Goal: Task Accomplishment & Management: Use online tool/utility

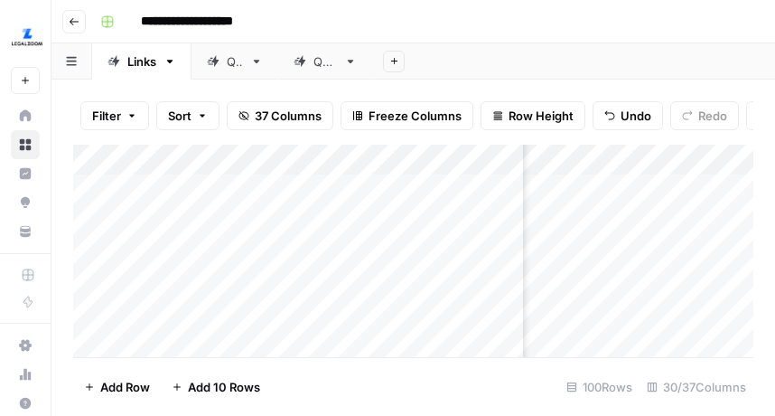
scroll to position [0, 3166]
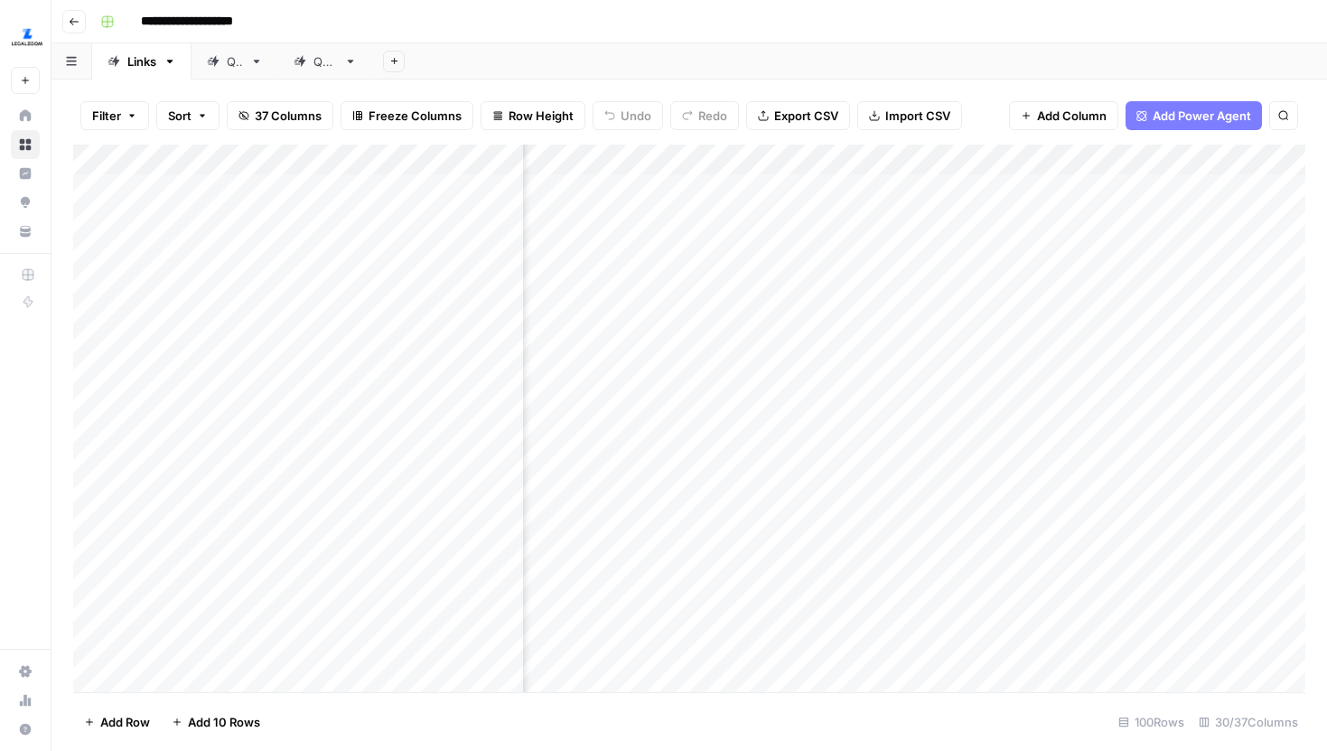
scroll to position [0, 3160]
click at [1056, 187] on div "Add Column" at bounding box center [689, 418] width 1232 height 547
click at [1032, 235] on div "Add Column" at bounding box center [689, 418] width 1232 height 547
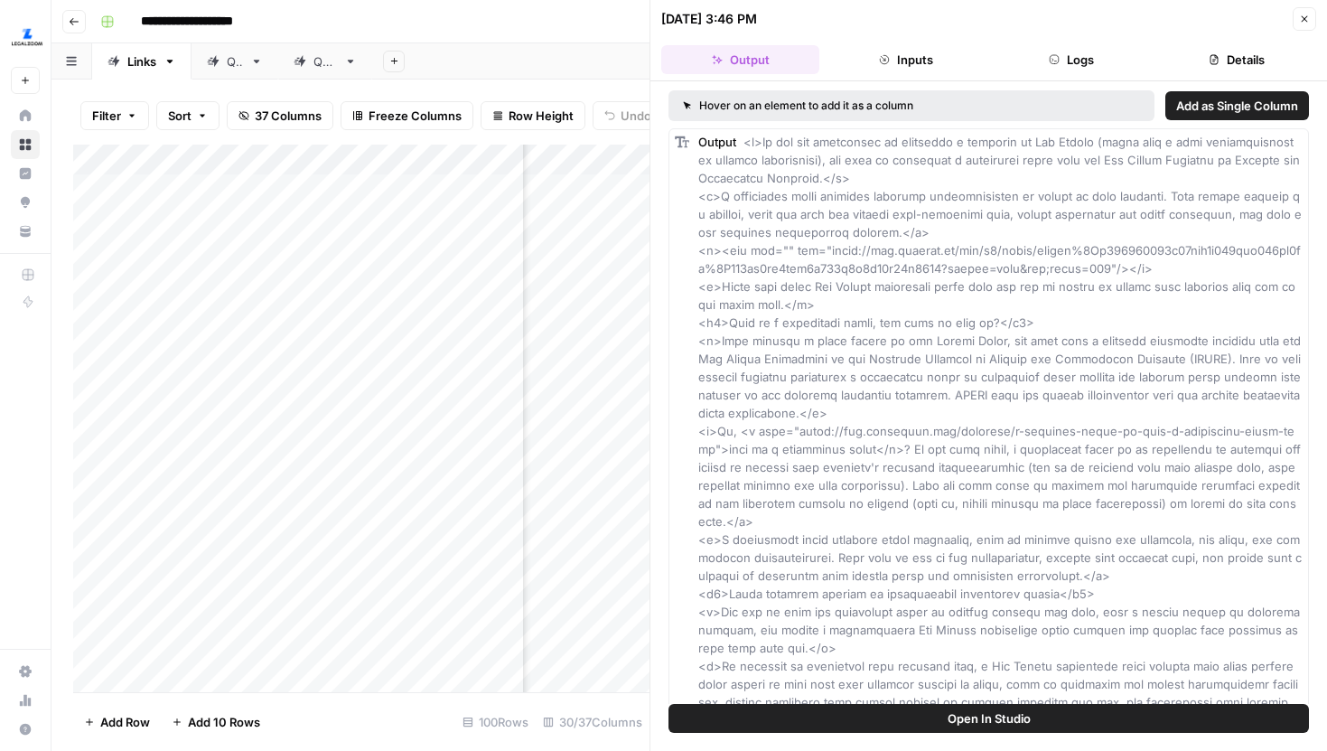
click at [1192, 57] on button "Details" at bounding box center [1237, 59] width 158 height 29
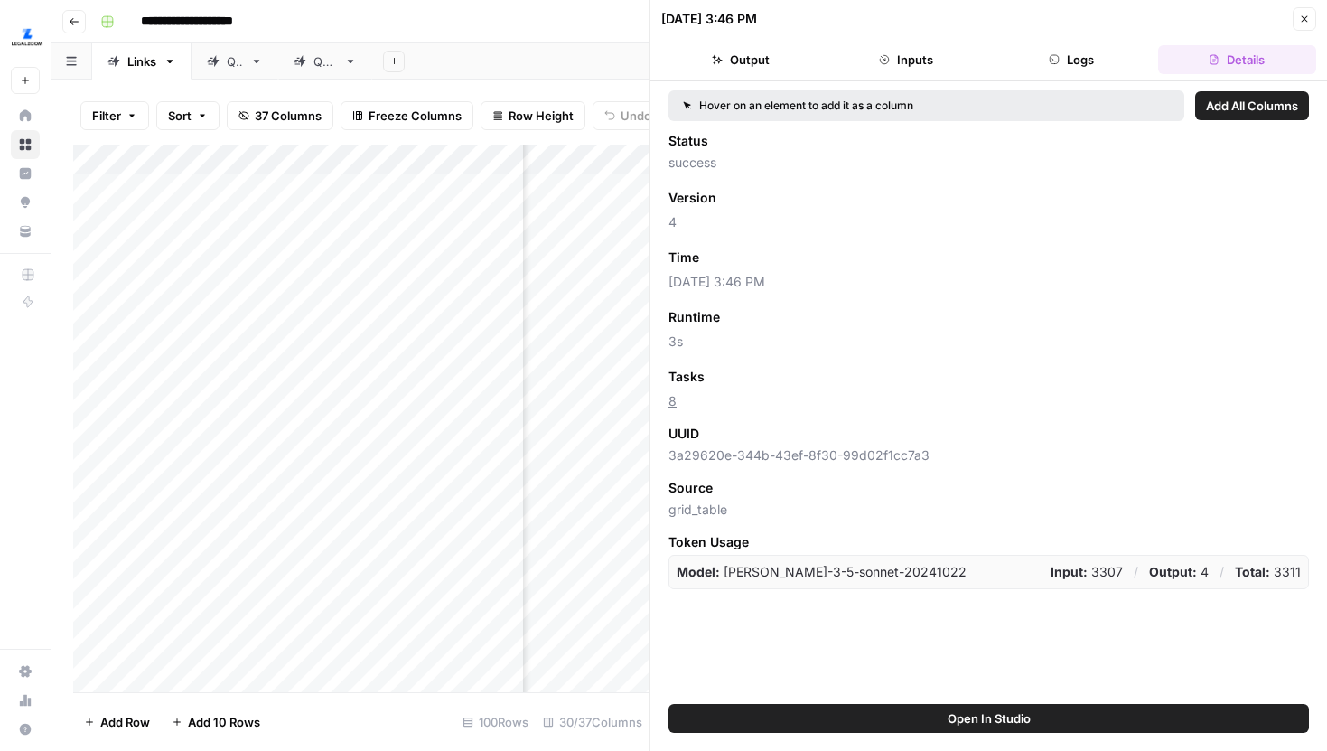
click at [1297, 18] on button "Close" at bounding box center [1304, 18] width 23 height 23
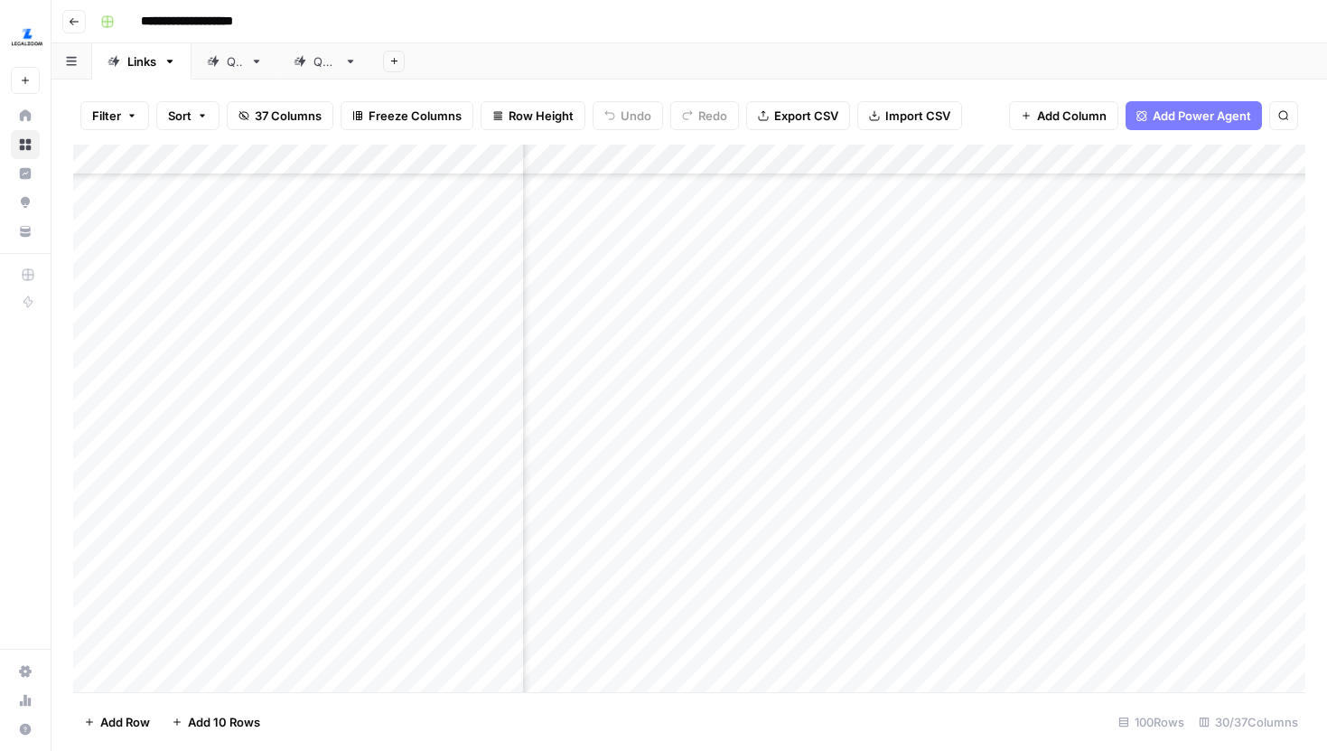
scroll to position [293, 3160]
click at [1033, 267] on div "Add Column" at bounding box center [689, 418] width 1232 height 547
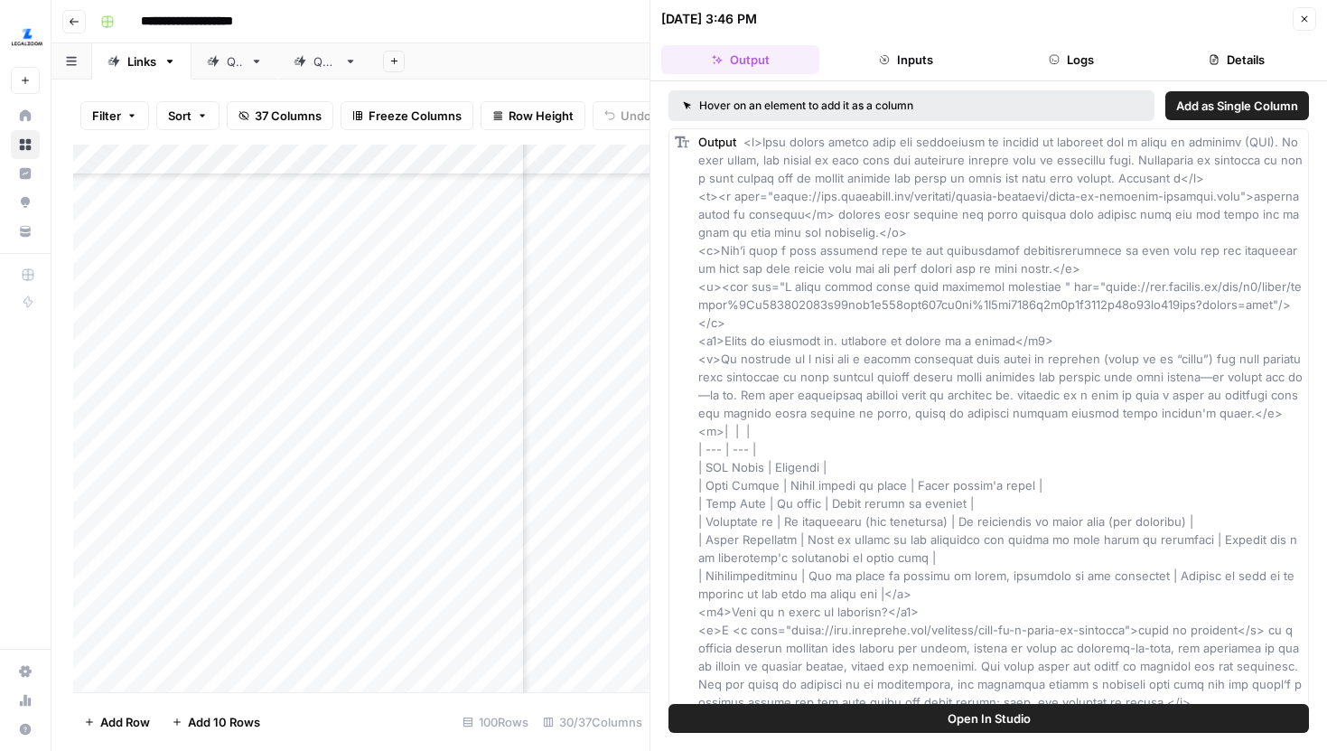
click at [1194, 66] on button "Details" at bounding box center [1237, 59] width 158 height 29
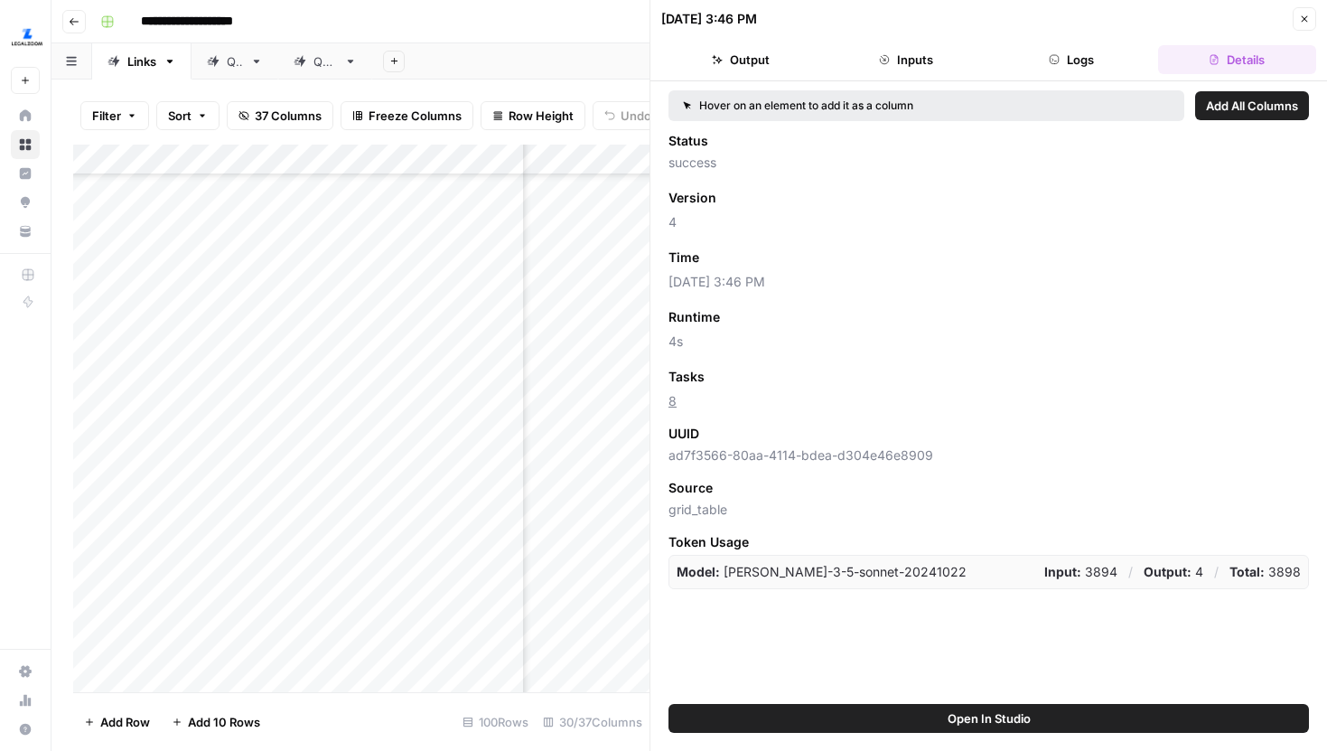
click at [1298, 14] on button "Close" at bounding box center [1304, 18] width 23 height 23
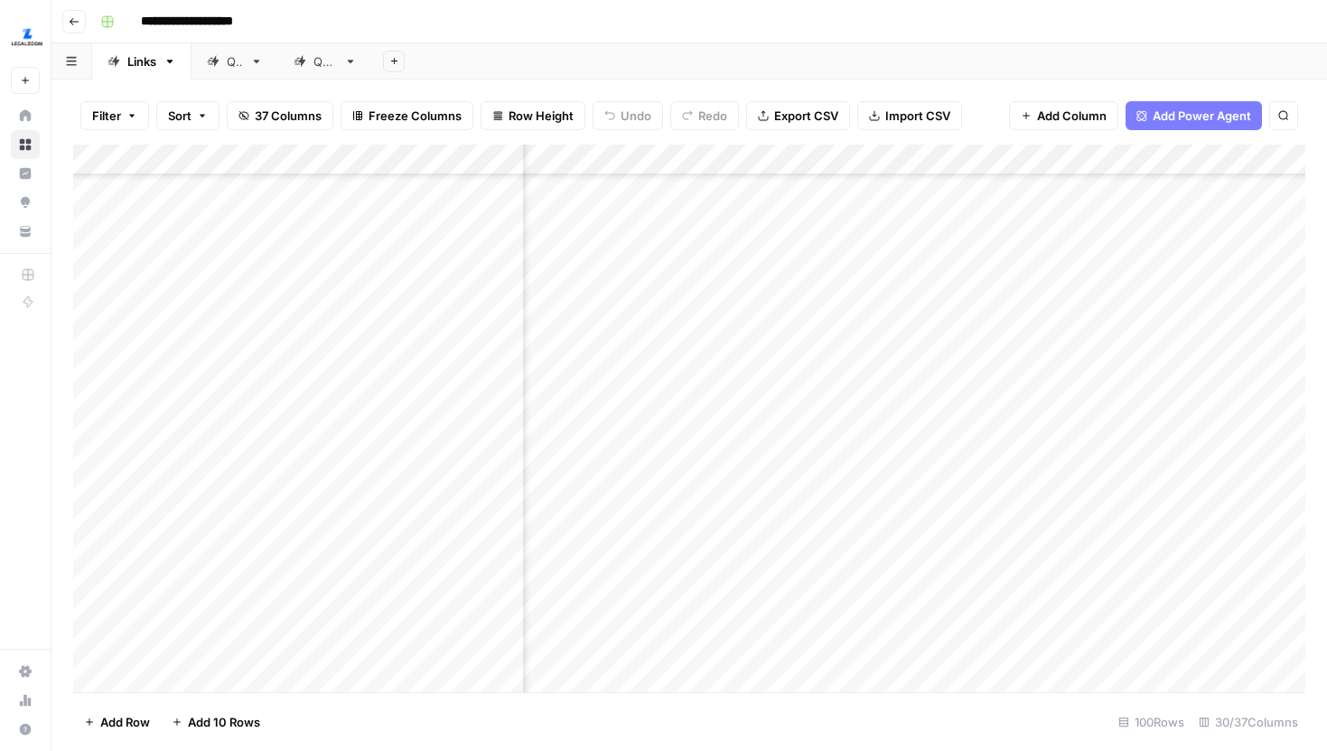
scroll to position [613, 3160]
click at [1029, 326] on div "Add Column" at bounding box center [689, 418] width 1232 height 547
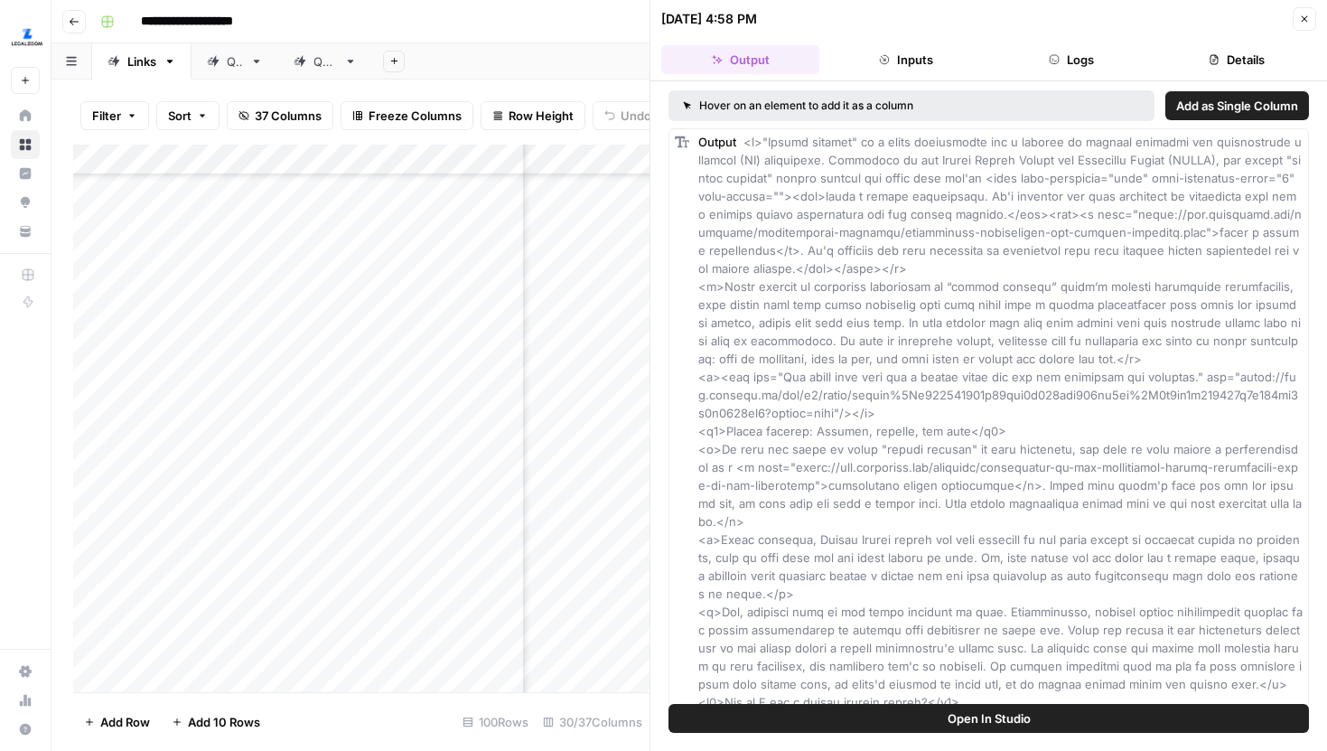
click at [1263, 62] on button "Details" at bounding box center [1237, 59] width 158 height 29
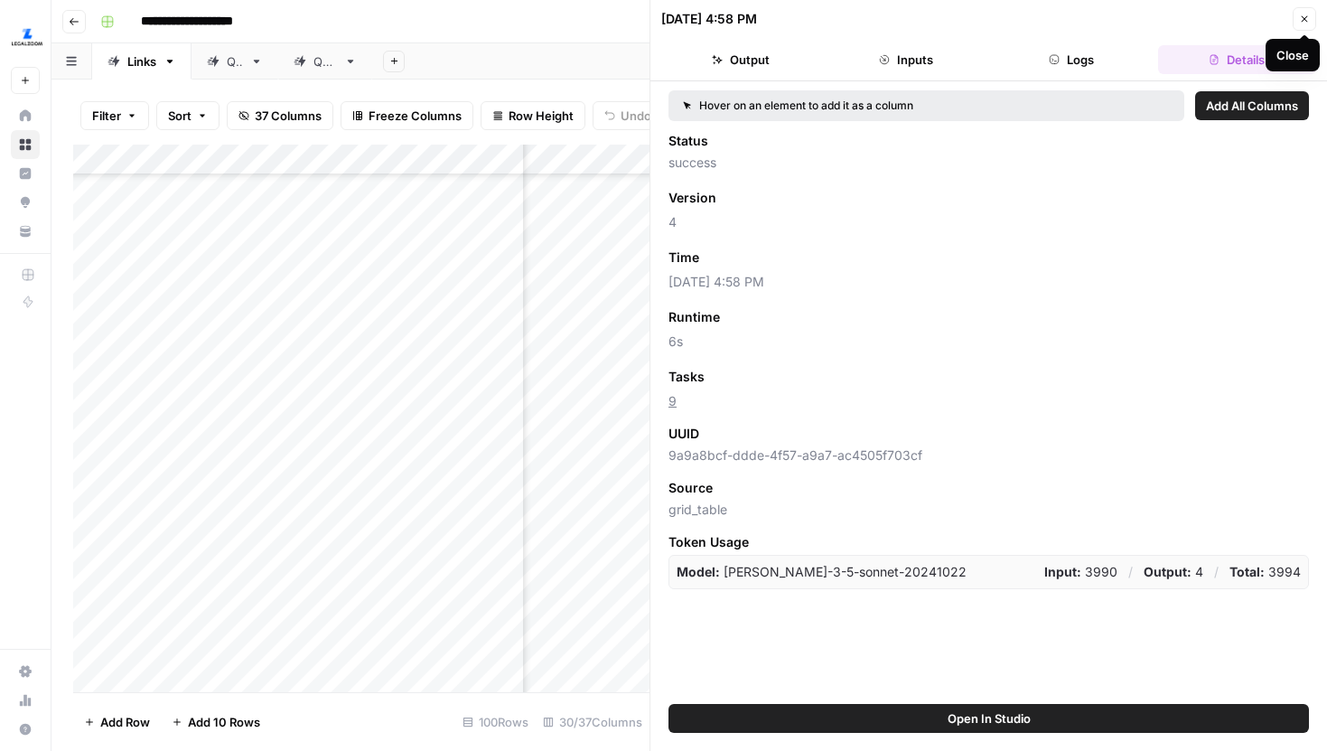
click at [1308, 21] on icon "button" at bounding box center [1304, 19] width 11 height 11
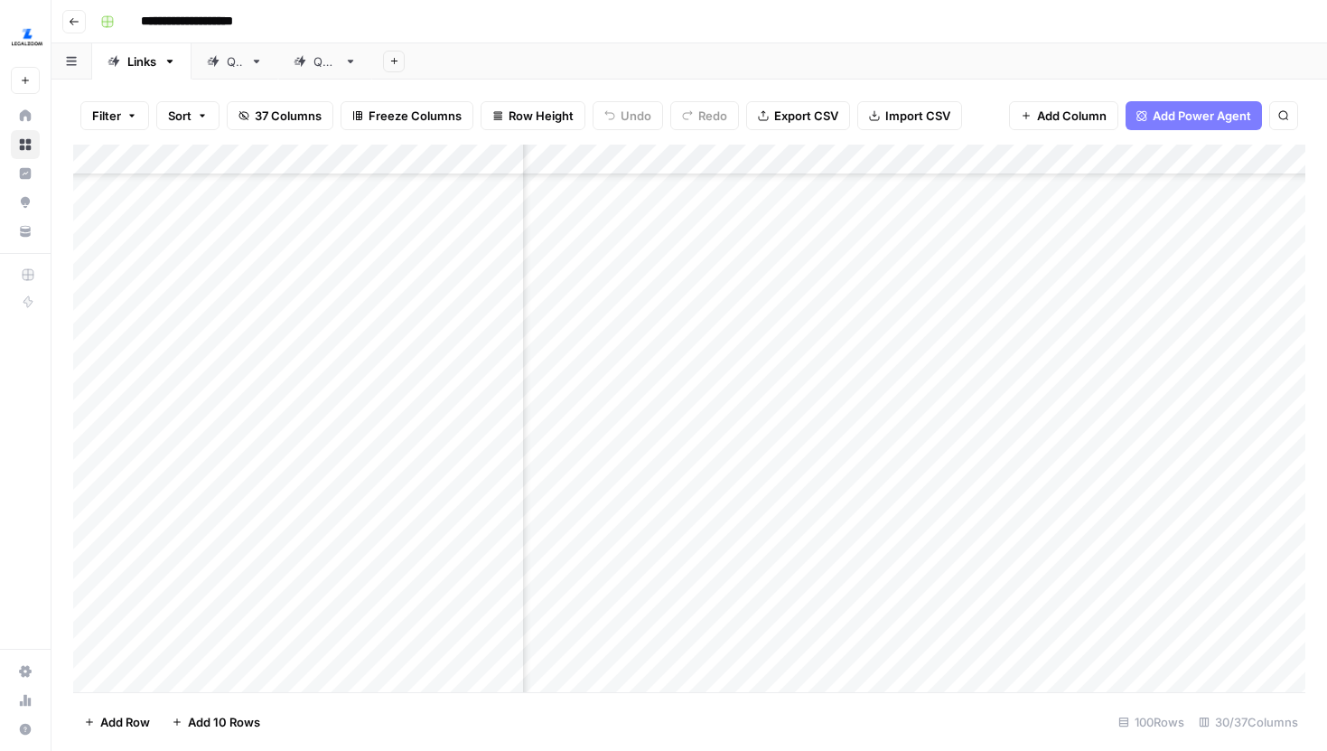
scroll to position [613, 3653]
click at [804, 325] on div "Add Column" at bounding box center [689, 418] width 1232 height 547
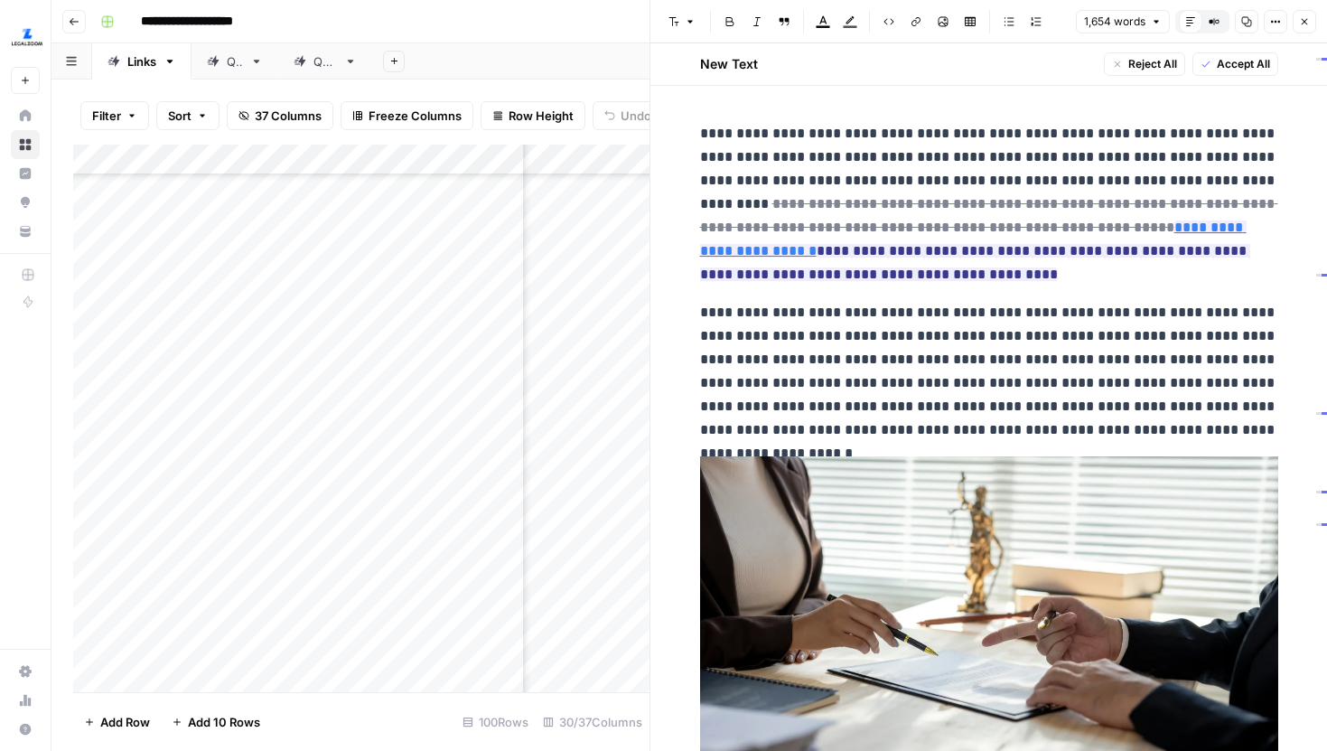
scroll to position [12, 0]
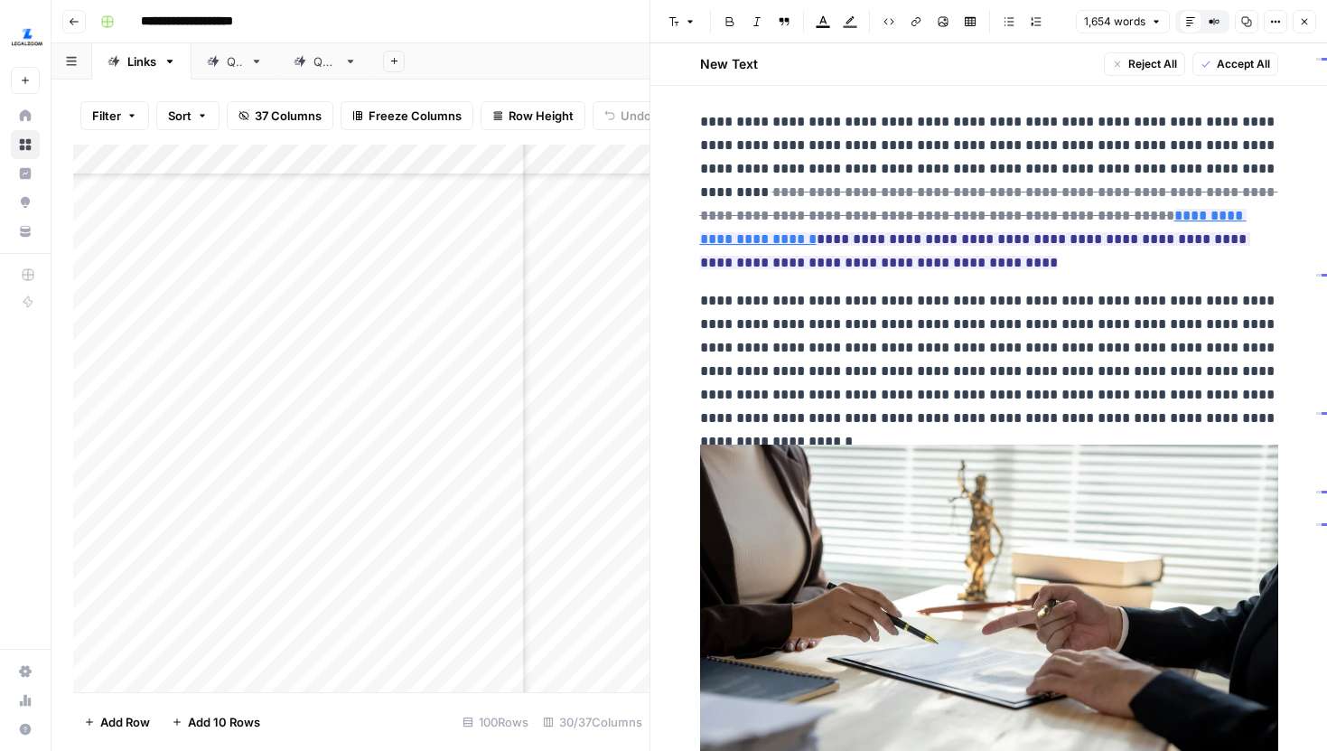
click at [1303, 22] on icon "button" at bounding box center [1304, 21] width 11 height 11
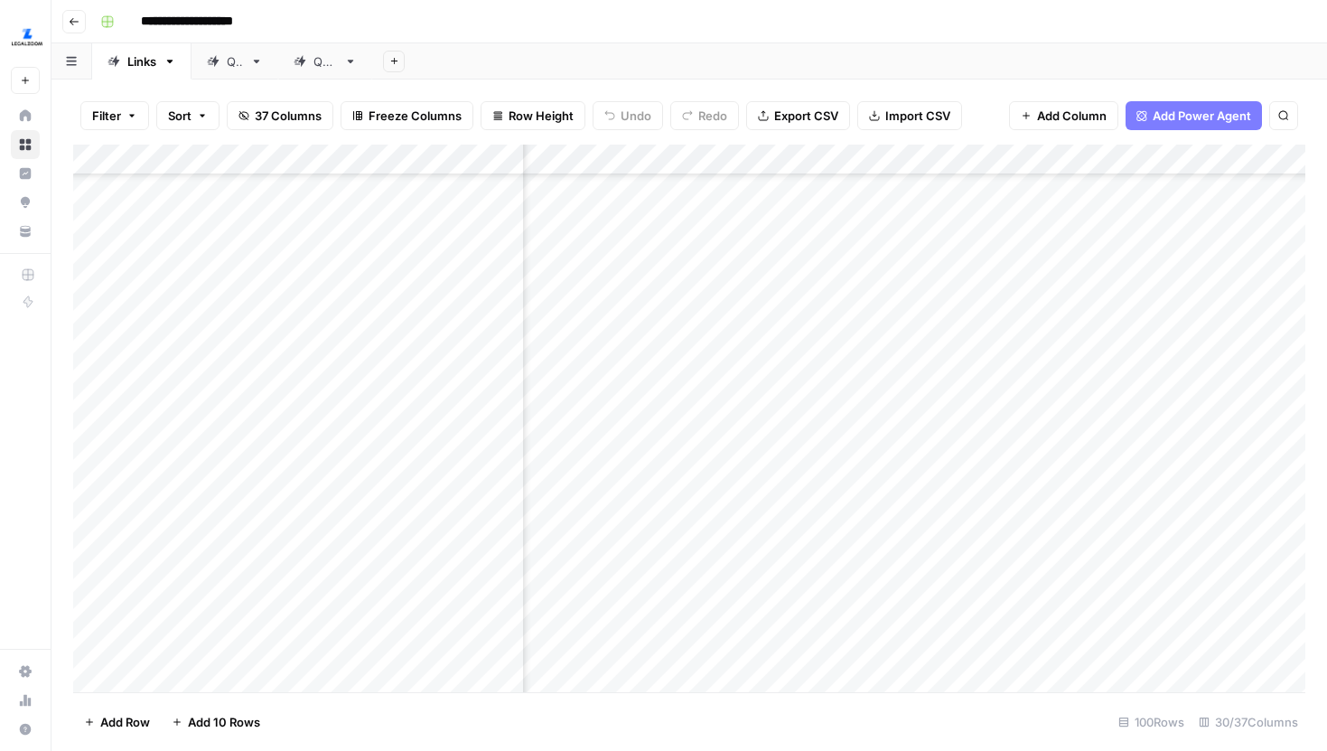
click at [1093, 341] on div "Add Column" at bounding box center [689, 418] width 1232 height 547
click at [1068, 390] on div "Add Column" at bounding box center [689, 418] width 1232 height 547
click at [805, 330] on div "Add Column" at bounding box center [689, 418] width 1232 height 547
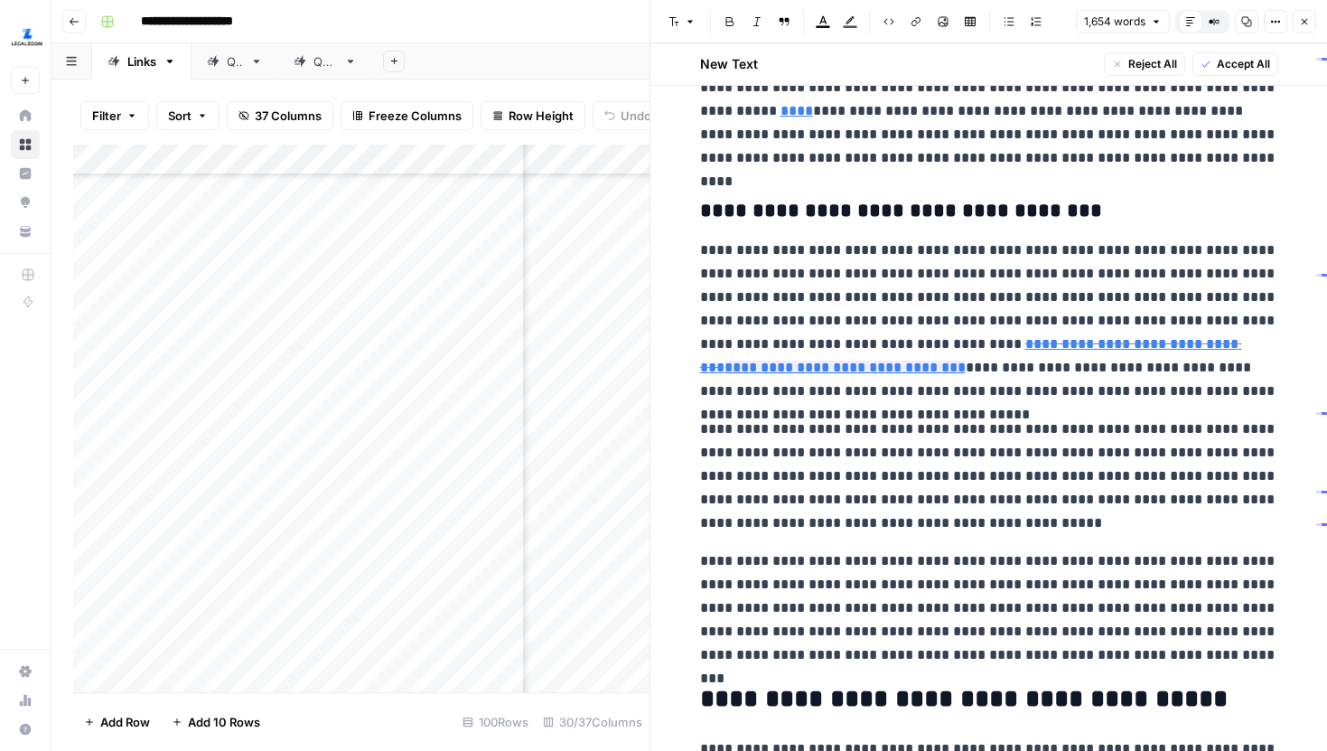
scroll to position [1403, 0]
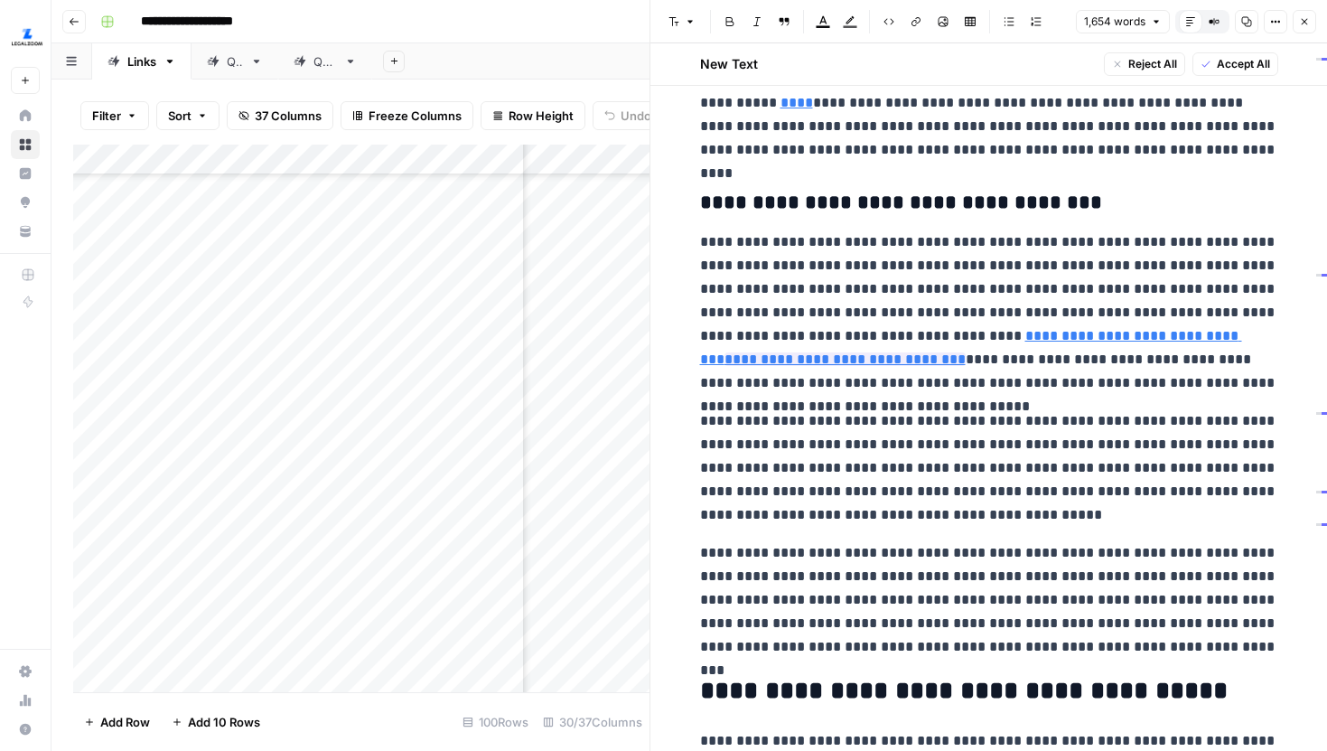
type input "[URL][DOMAIN_NAME]"
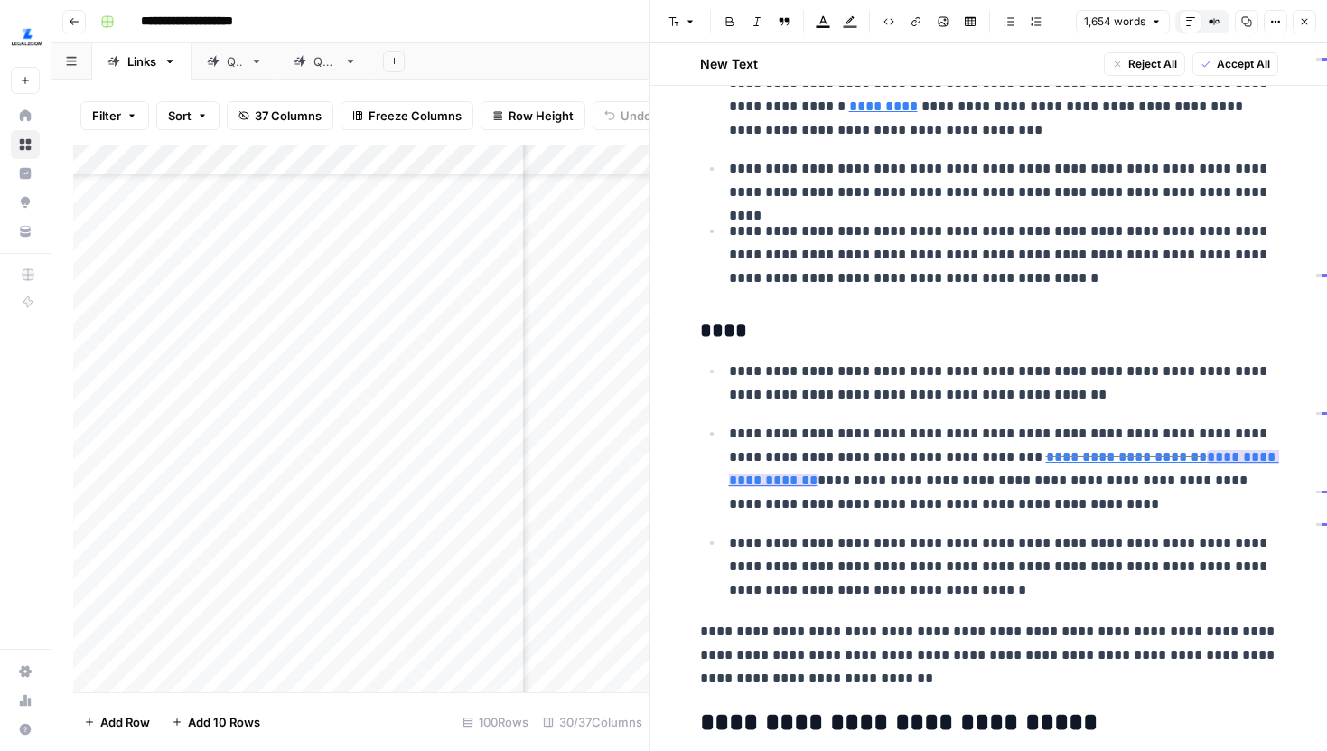
scroll to position [2271, 0]
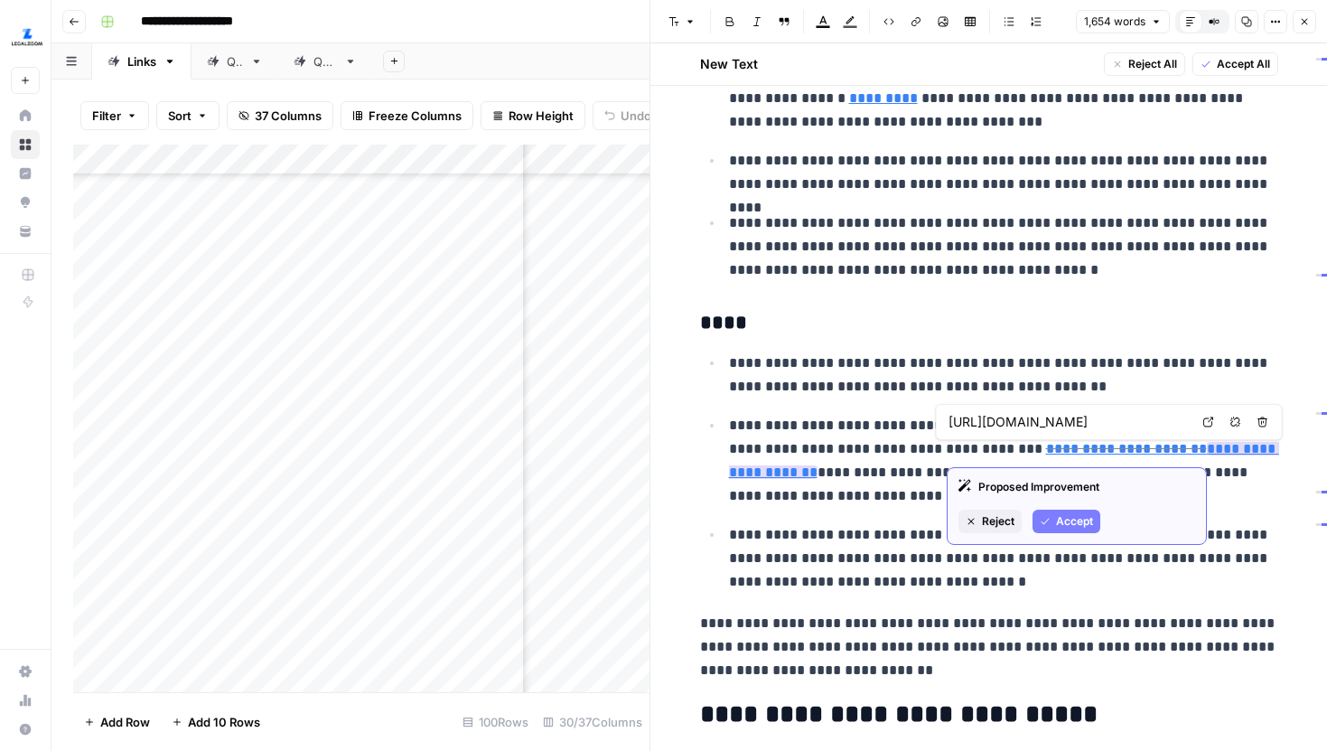
type input "[URL][DOMAIN_NAME]"
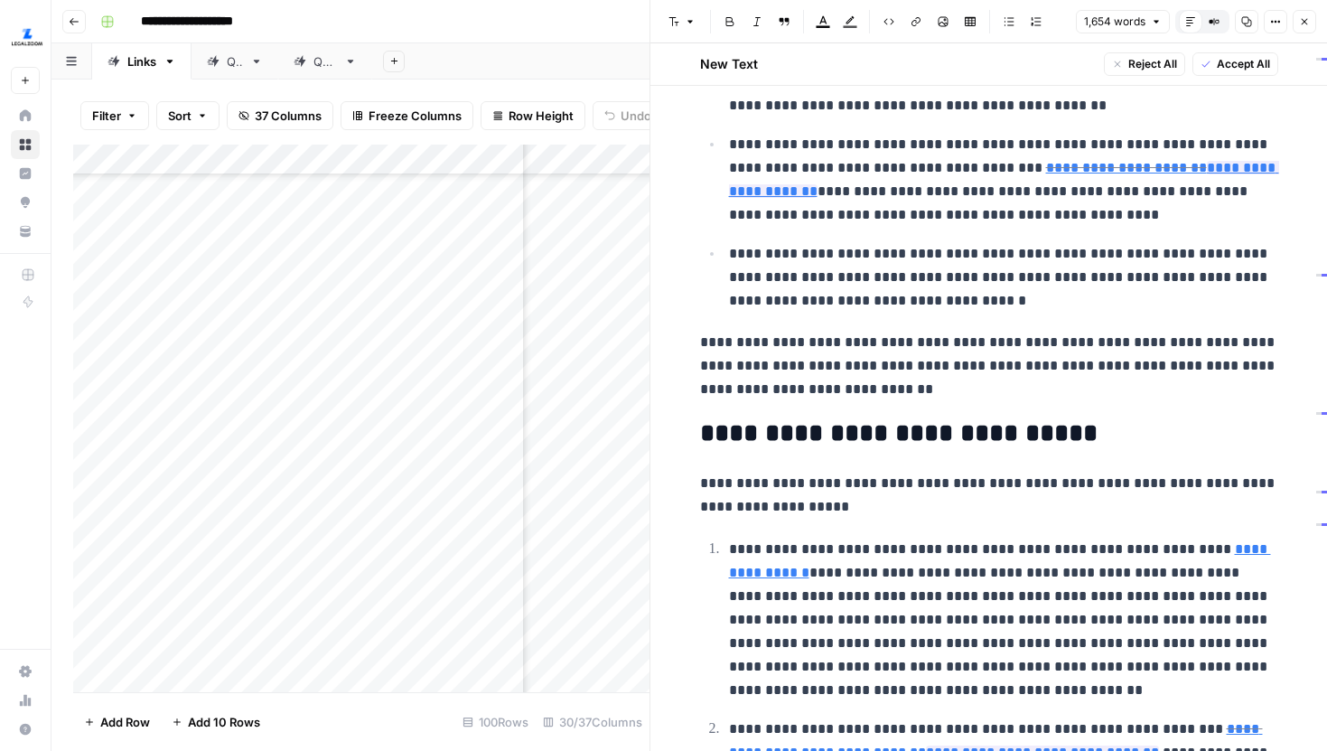
scroll to position [2450, 0]
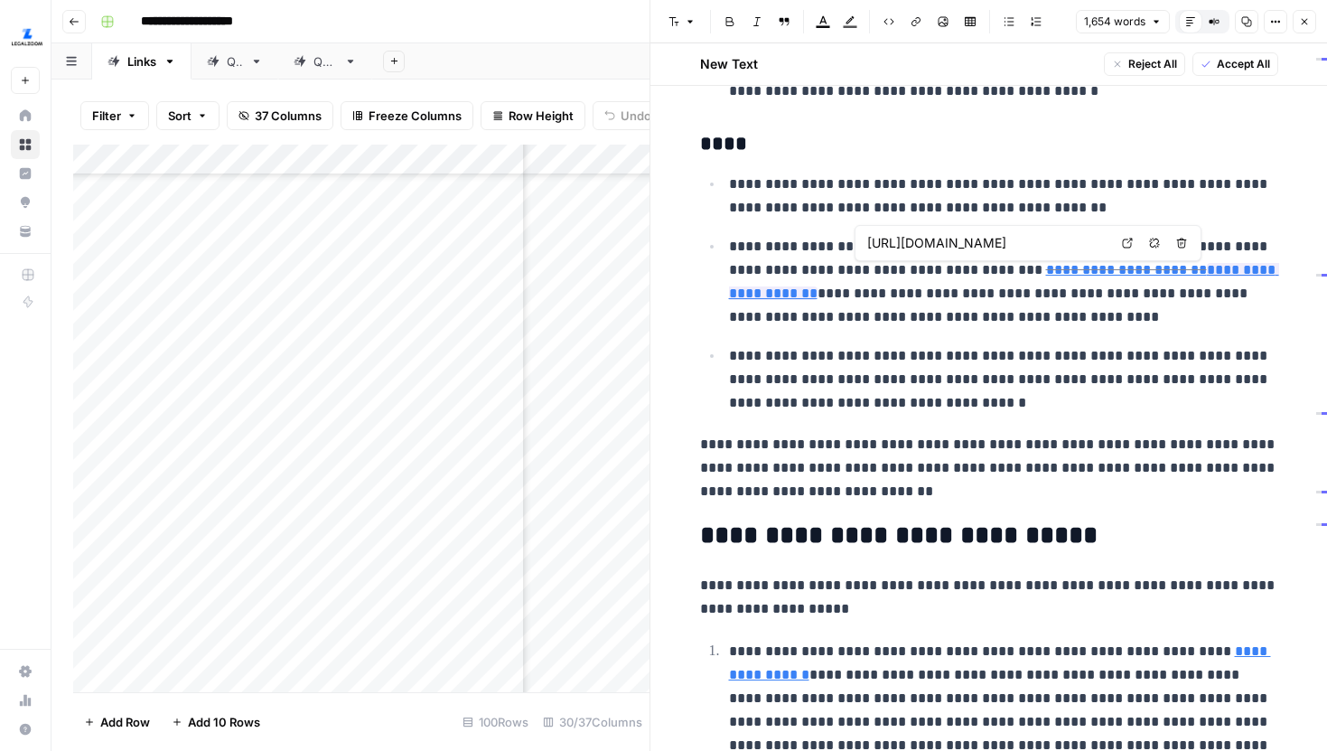
click at [1132, 243] on icon at bounding box center [1127, 243] width 11 height 11
type input "[URL][DOMAIN_NAME]"
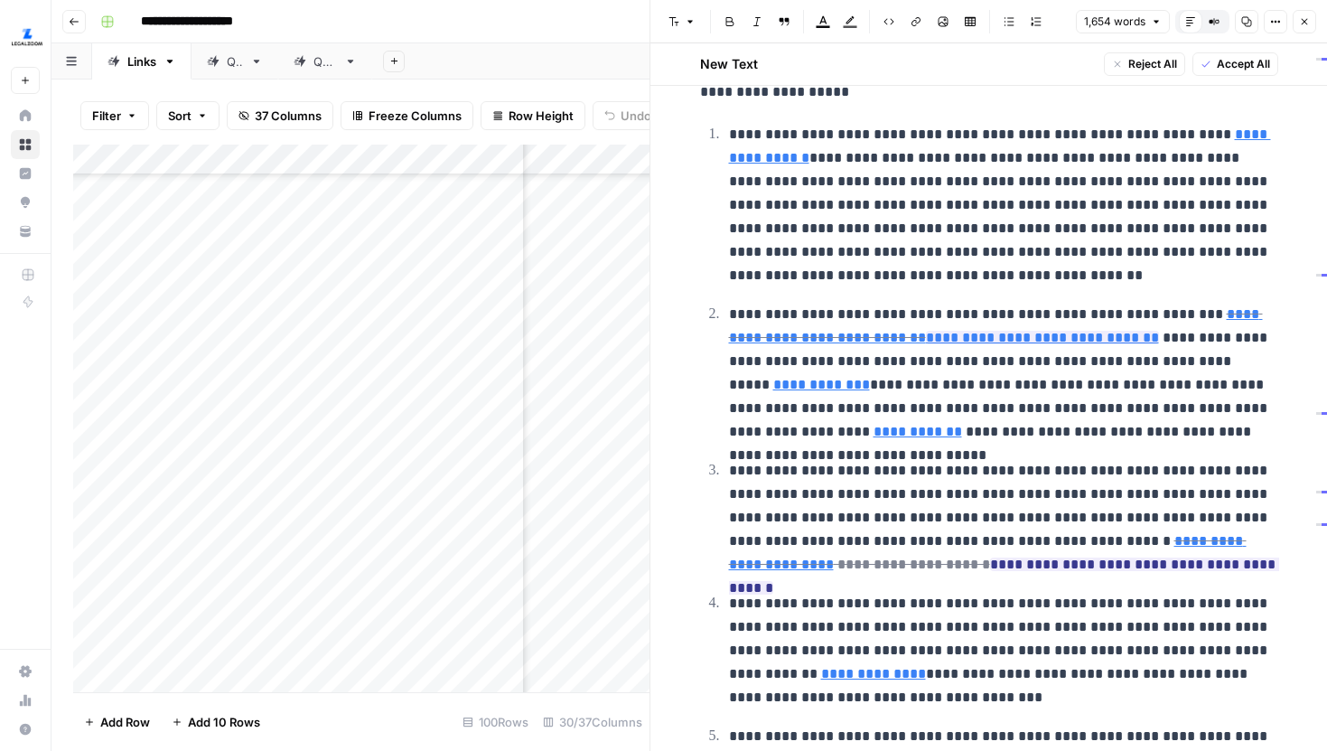
scroll to position [2972, 0]
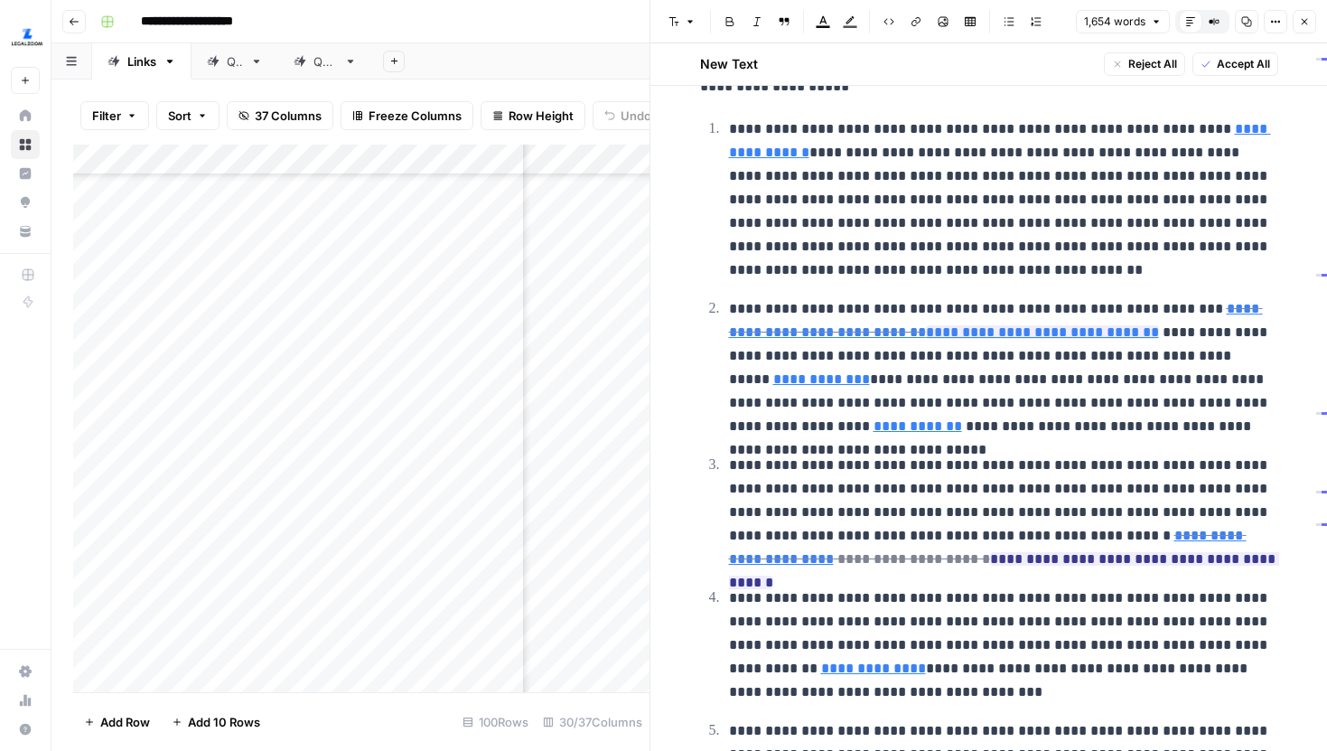
click at [1309, 20] on button "Close" at bounding box center [1304, 21] width 23 height 23
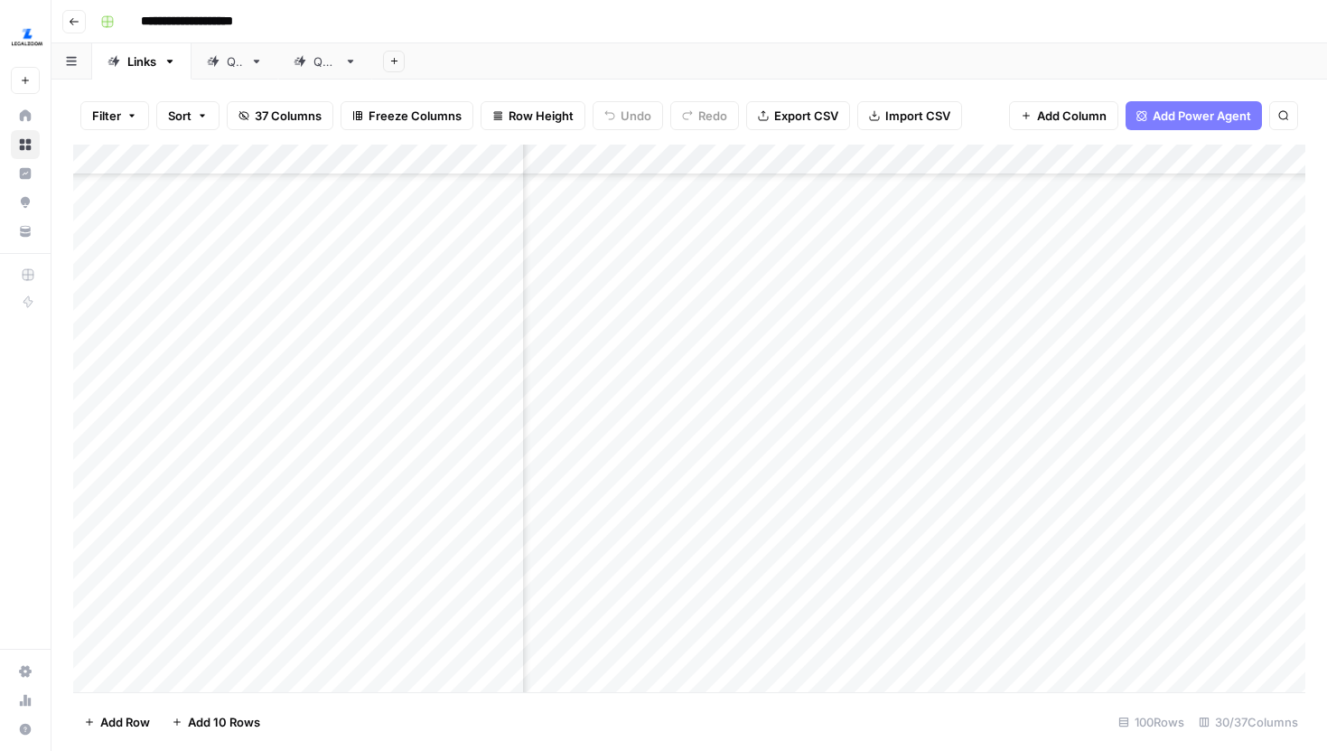
scroll to position [613, 3420]
click at [772, 324] on div "Add Column" at bounding box center [689, 418] width 1232 height 547
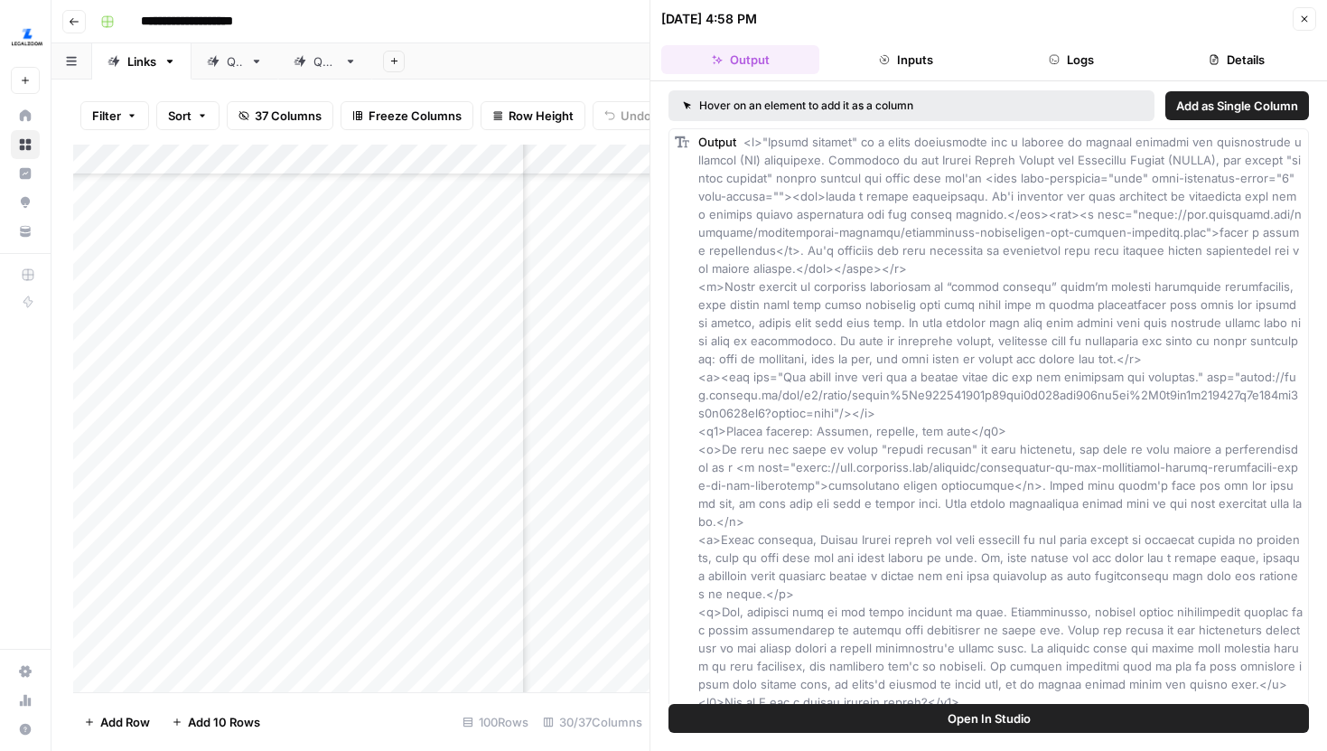
click at [1255, 67] on button "Details" at bounding box center [1237, 59] width 158 height 29
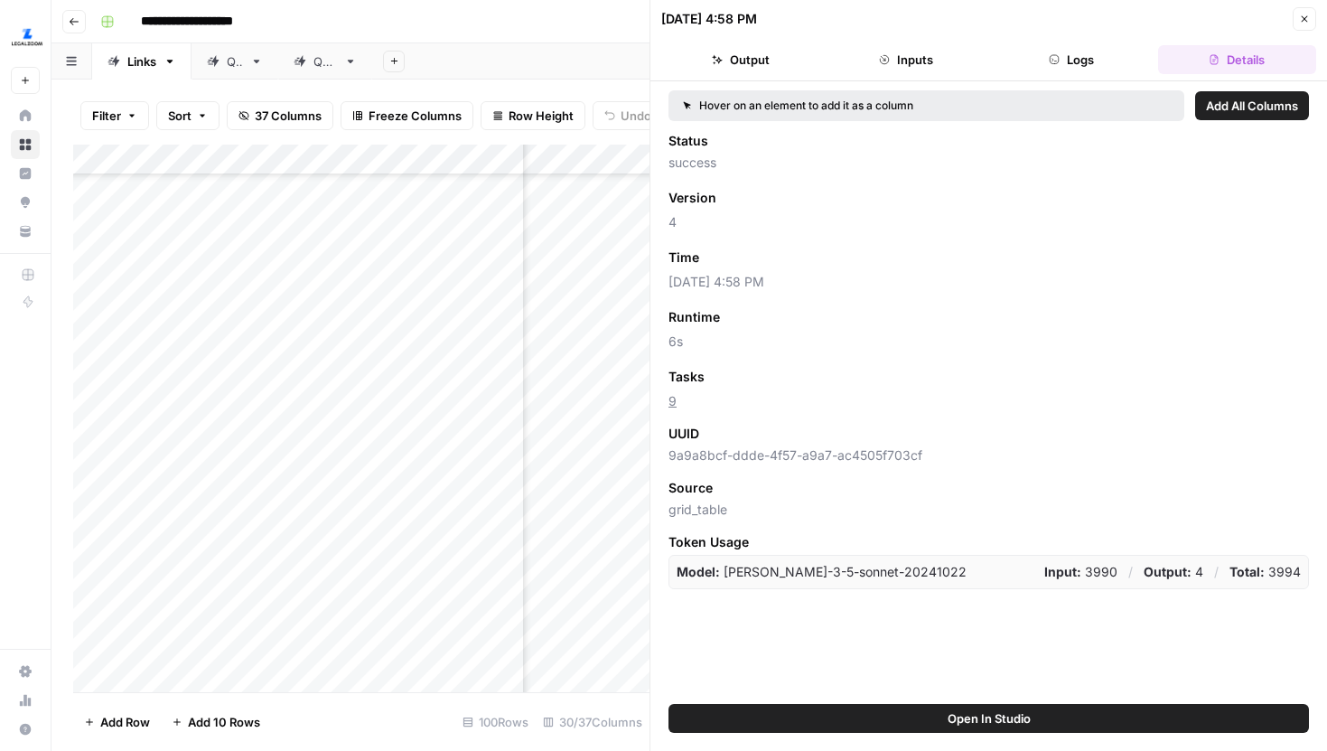
click at [1300, 17] on icon "button" at bounding box center [1304, 19] width 11 height 11
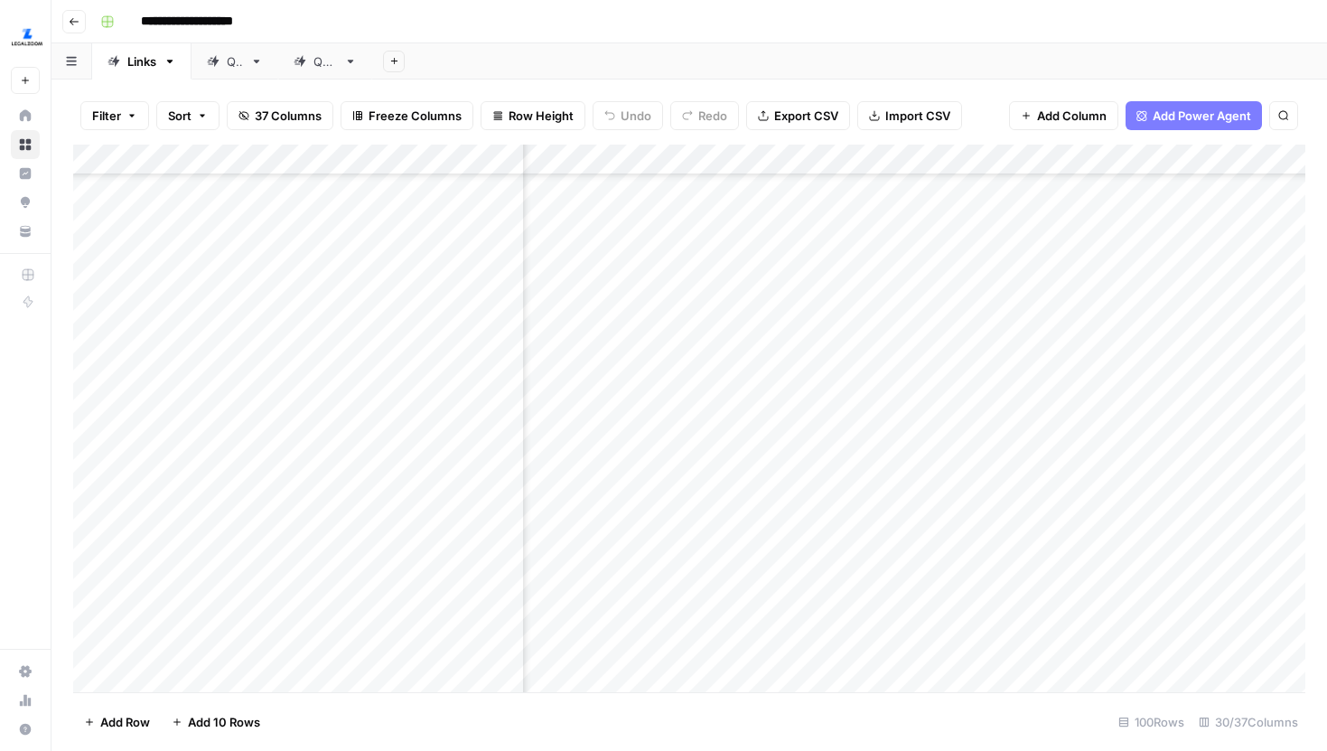
scroll to position [613, 3307]
click at [908, 325] on div "Add Column" at bounding box center [689, 418] width 1232 height 547
click at [1048, 419] on div "Add Column" at bounding box center [689, 418] width 1232 height 547
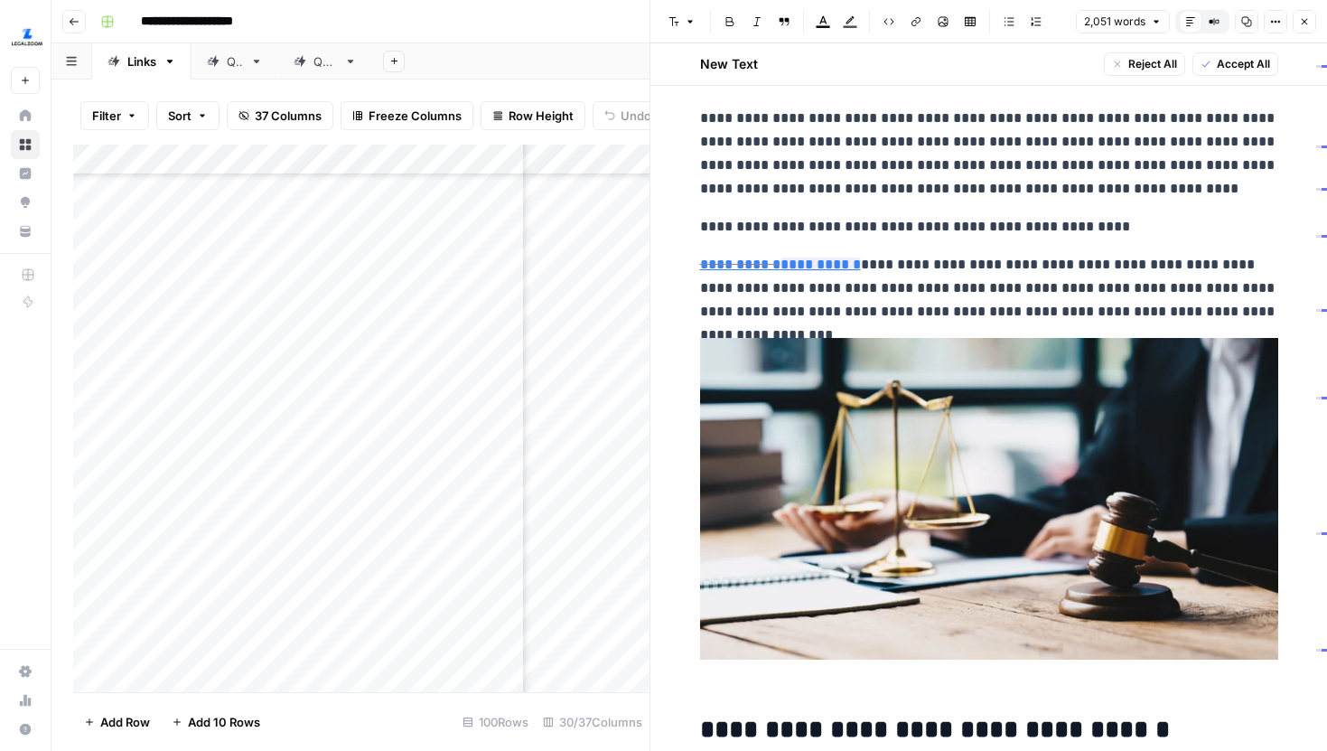
scroll to position [84, 0]
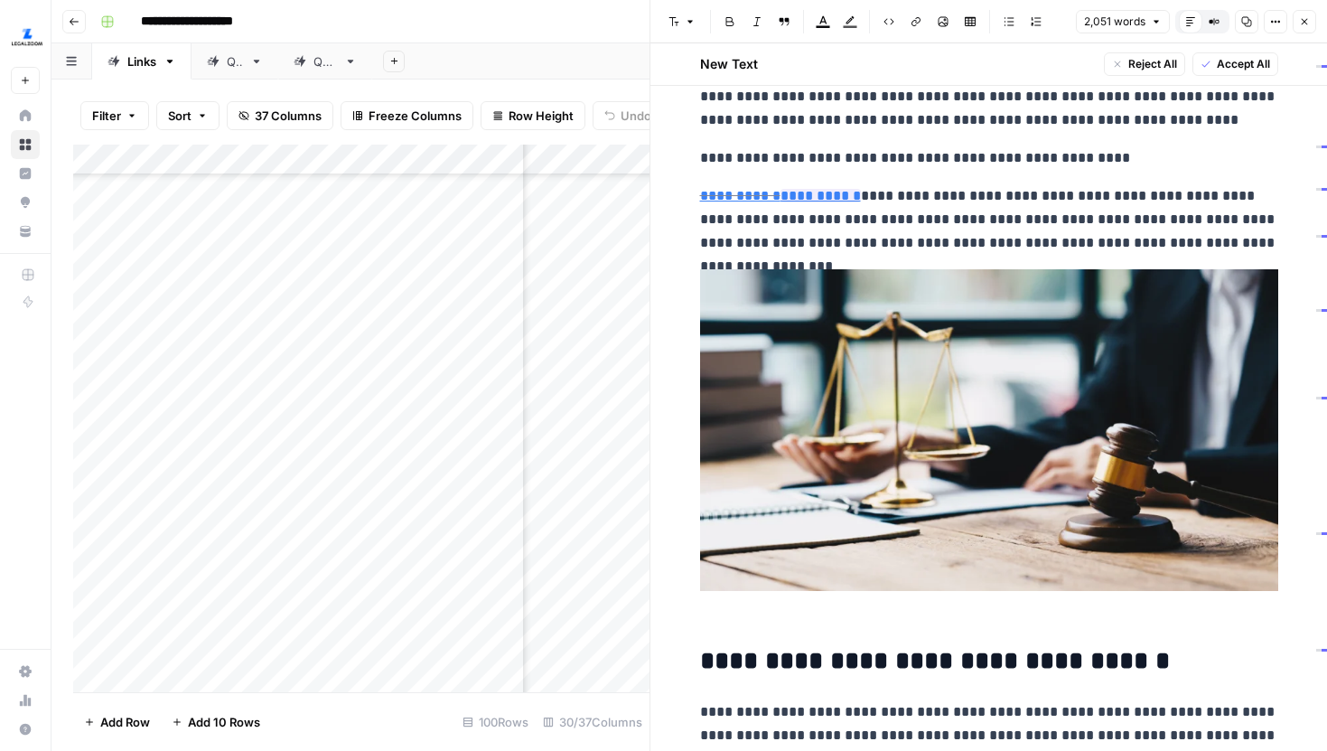
click at [1303, 21] on icon "button" at bounding box center [1304, 21] width 11 height 11
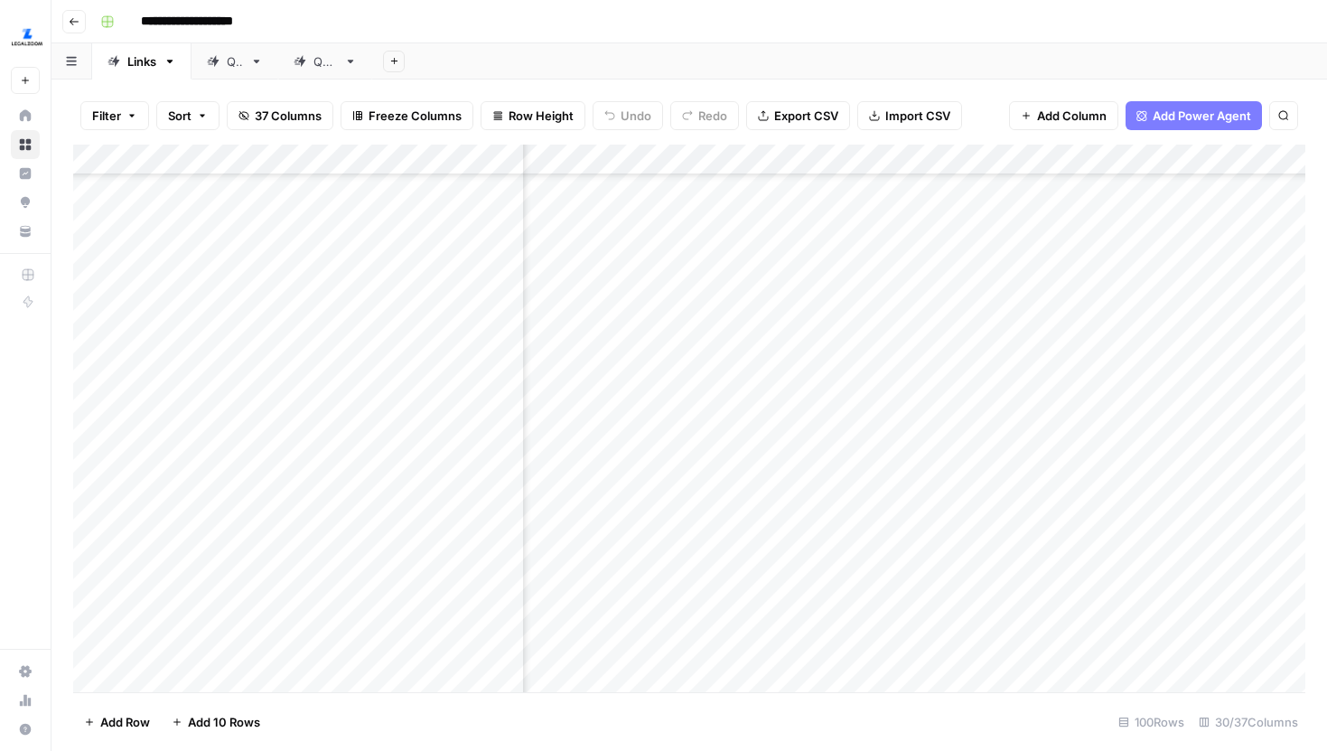
click at [762, 422] on div "Add Column" at bounding box center [689, 418] width 1232 height 547
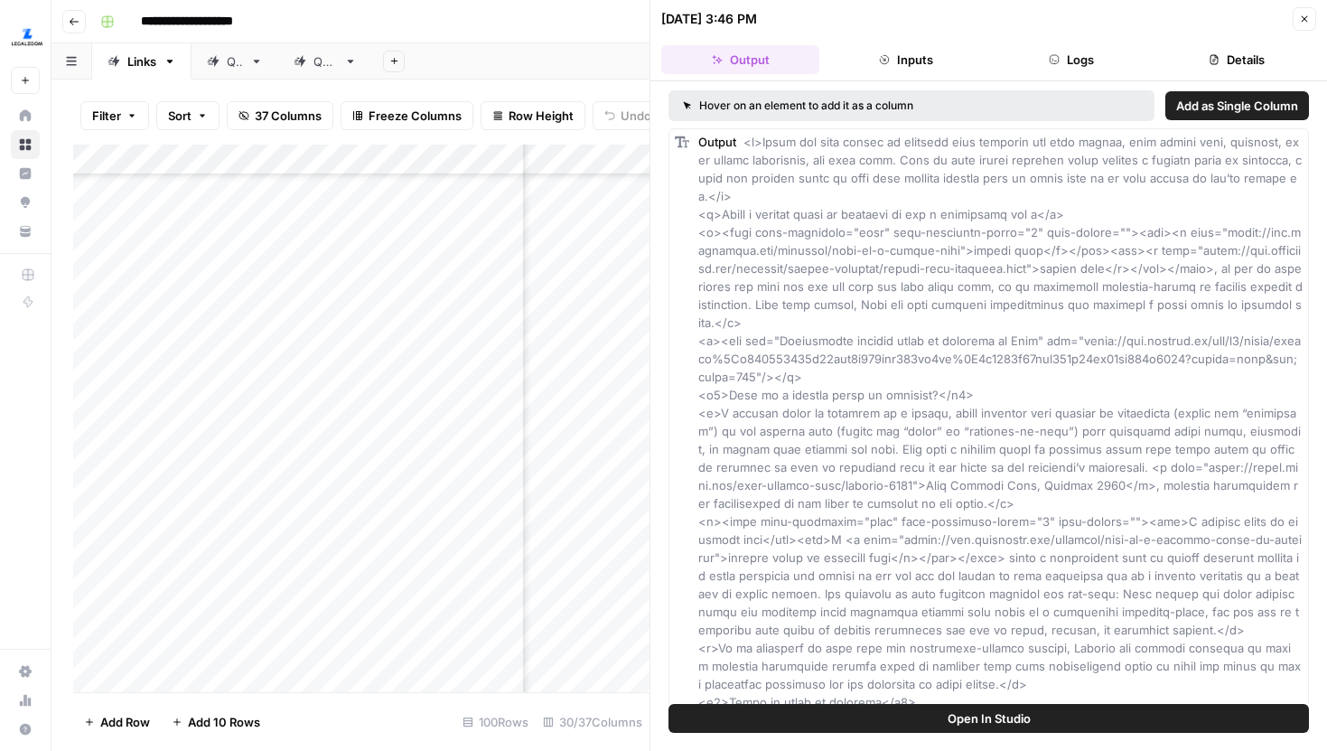
click at [1212, 63] on icon "button" at bounding box center [1214, 59] width 11 height 11
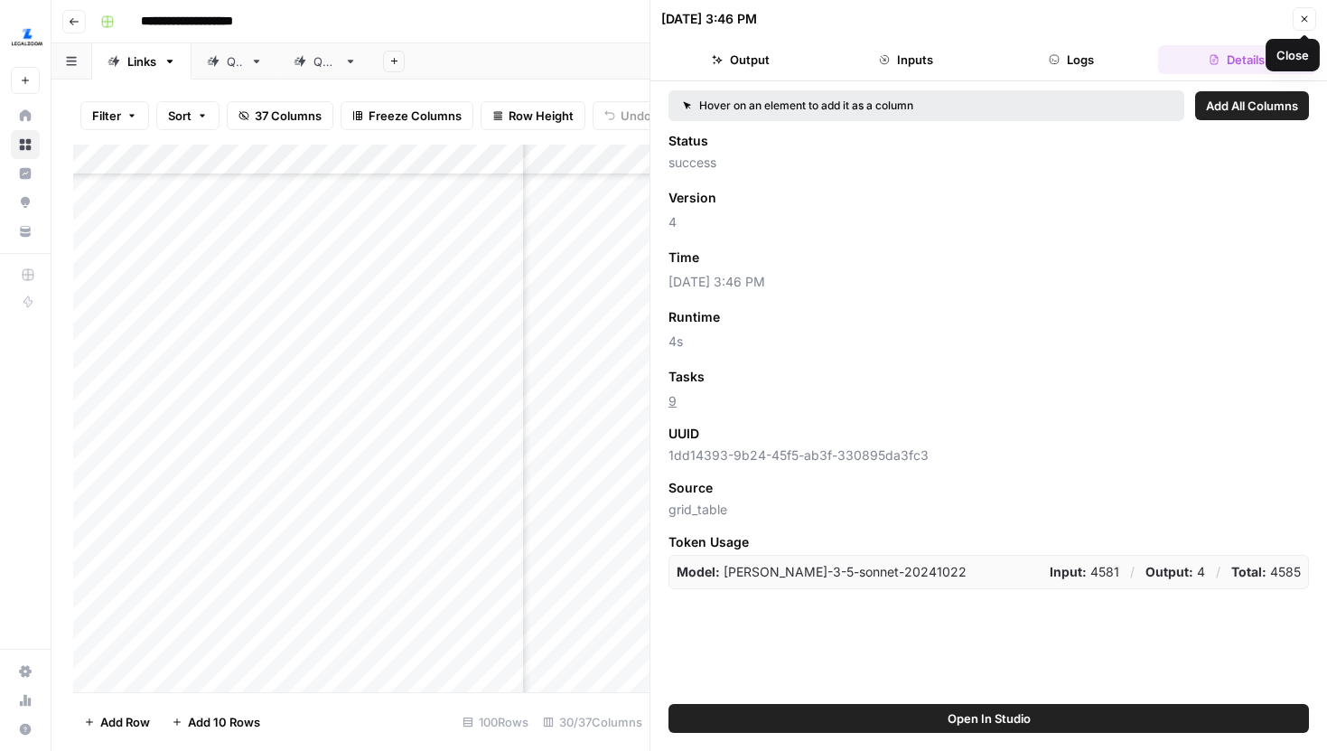
click at [1309, 13] on button "Close" at bounding box center [1304, 18] width 23 height 23
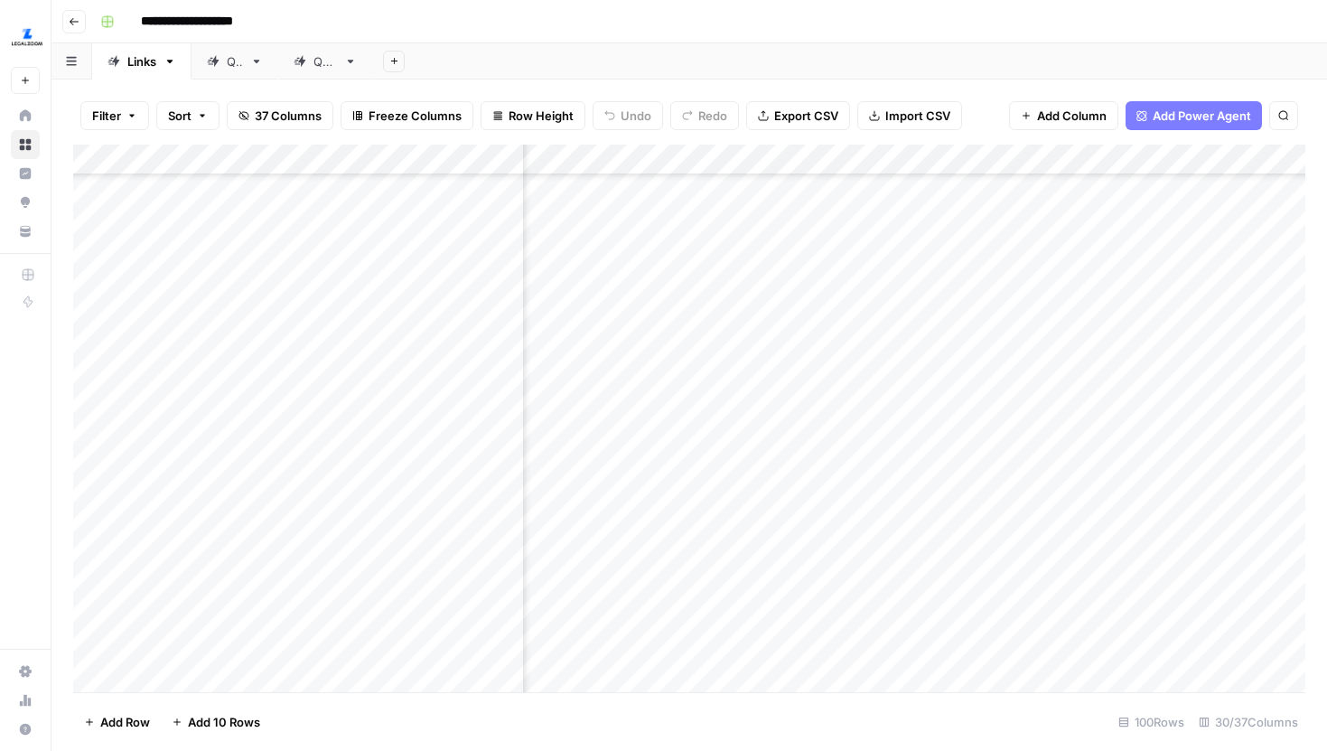
scroll to position [615, 3429]
click at [1048, 320] on div "Add Column" at bounding box center [689, 418] width 1232 height 547
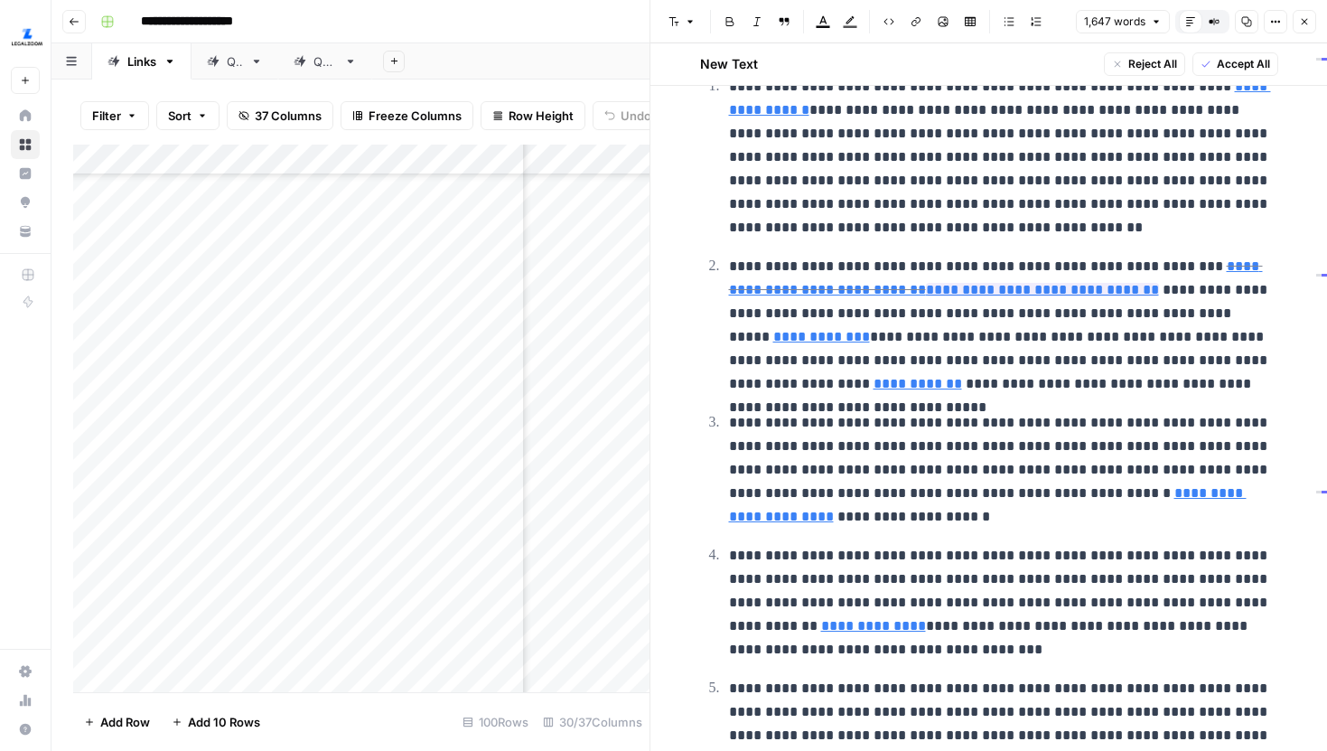
scroll to position [3018, 0]
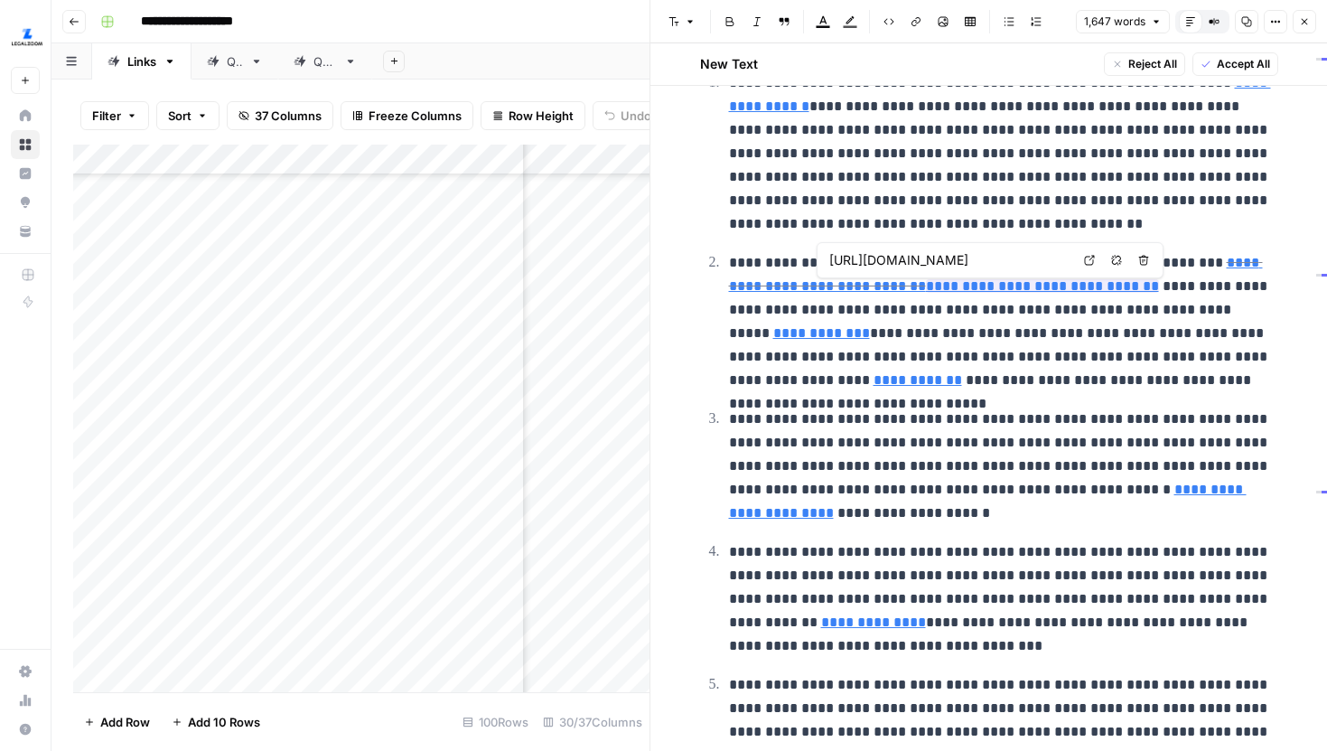
click at [1088, 261] on icon at bounding box center [1089, 260] width 11 height 11
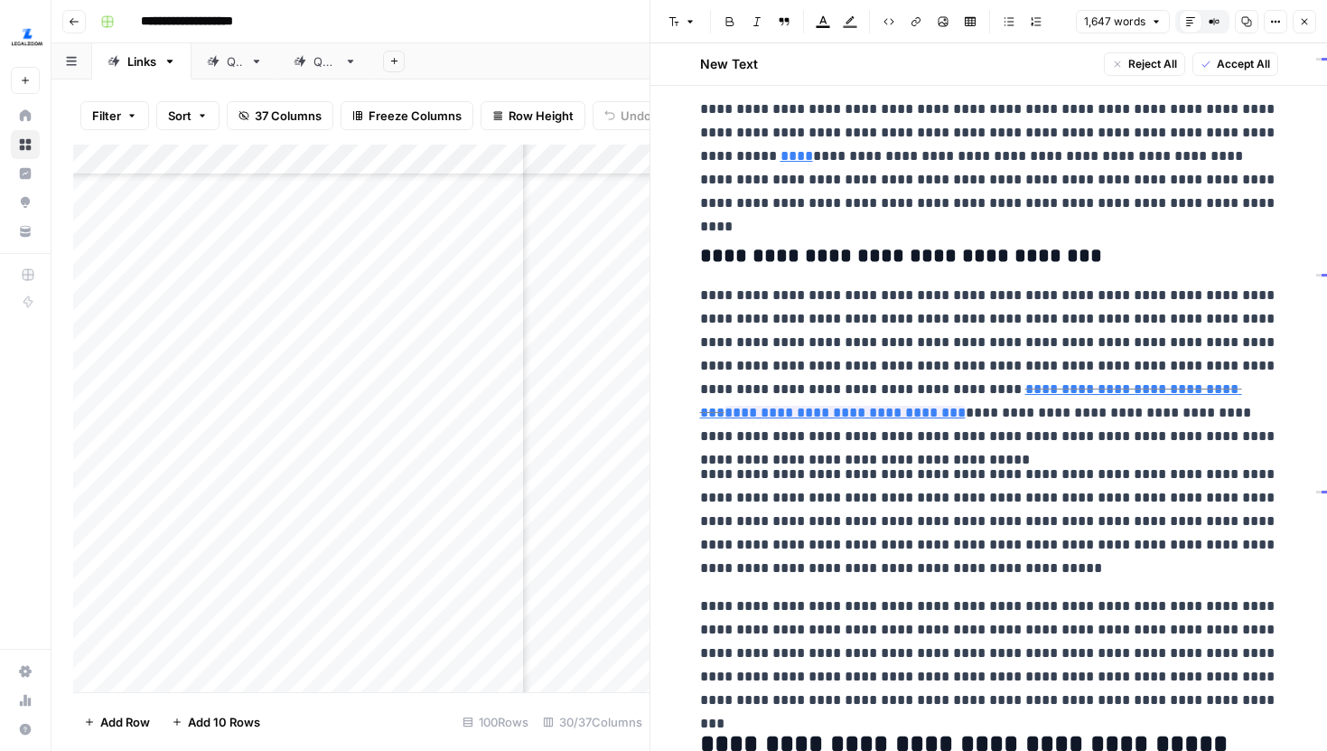
scroll to position [1347, 0]
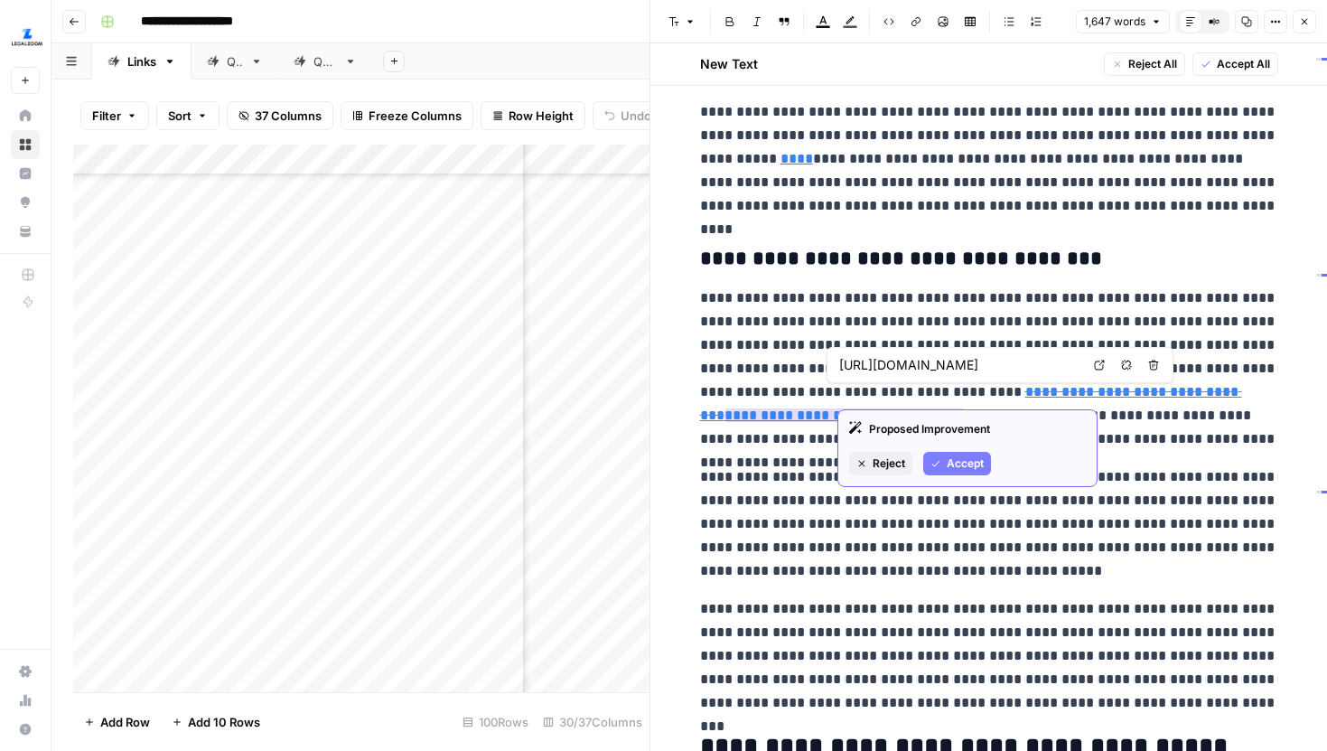
type input "[URL][DOMAIN_NAME]"
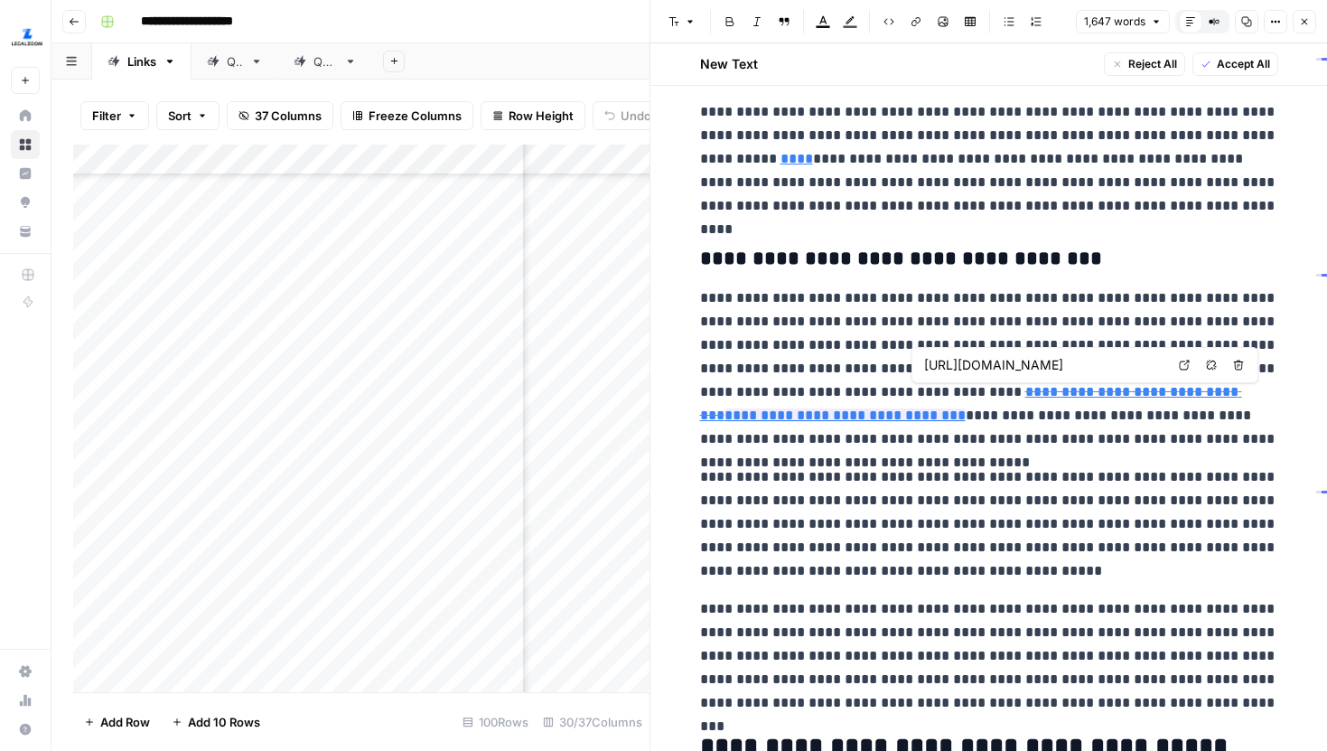
click at [1181, 366] on icon at bounding box center [1184, 365] width 11 height 11
click at [1299, 21] on icon "button" at bounding box center [1304, 21] width 11 height 11
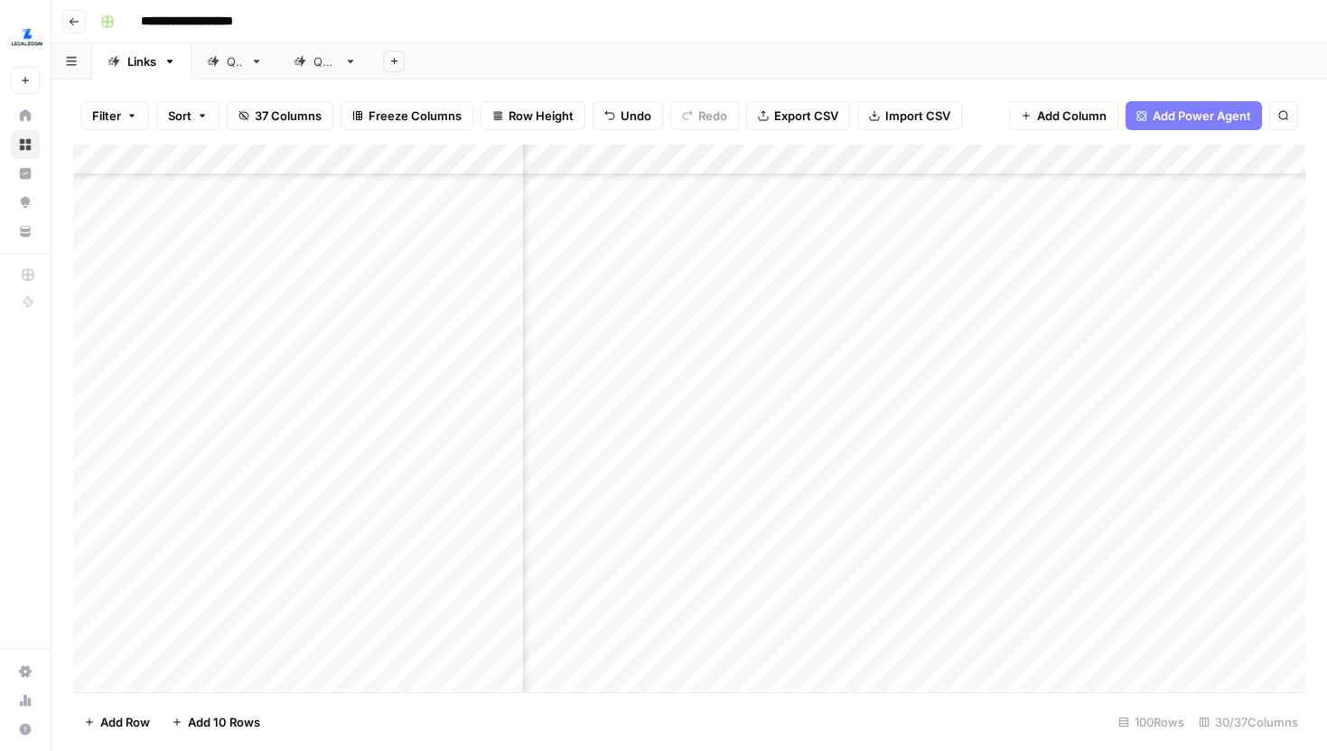
scroll to position [1207, 3223]
click at [972, 393] on div "Add Column" at bounding box center [689, 418] width 1232 height 547
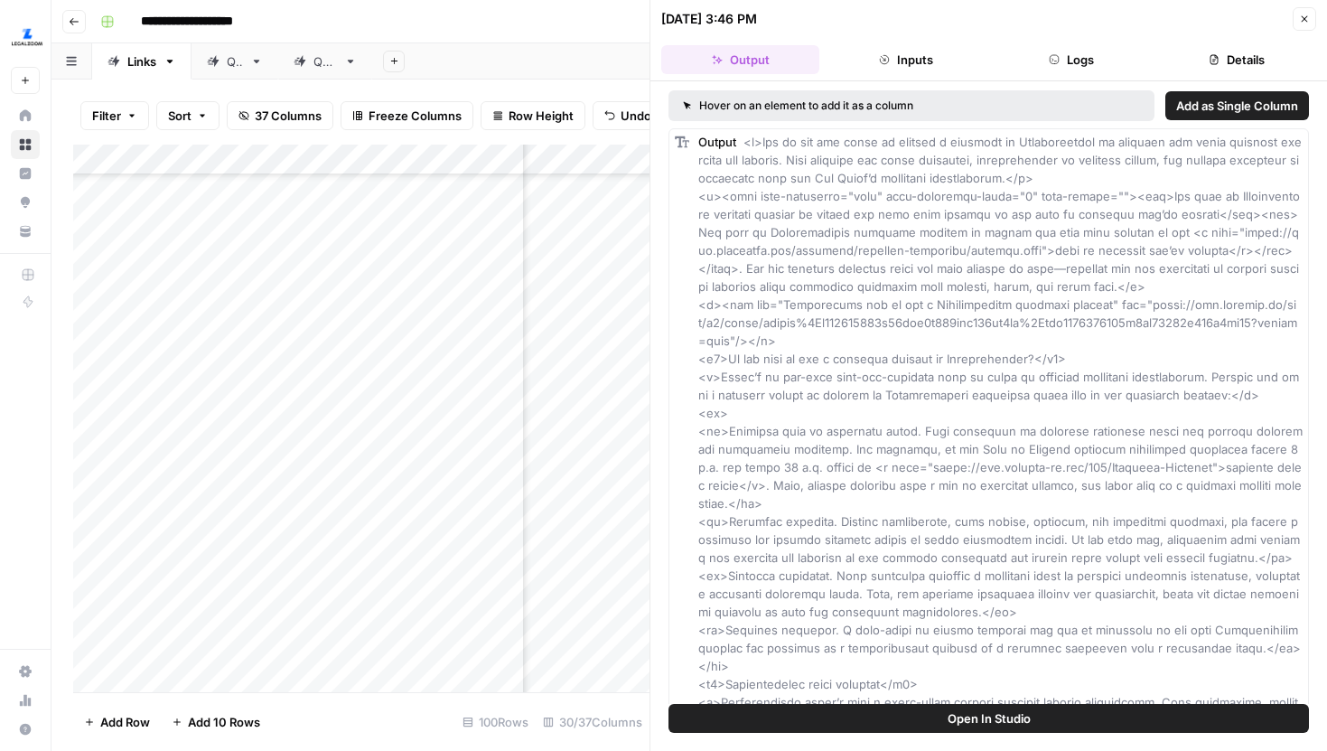
click at [1226, 40] on header "[DATE] 3:46 PM Close Output Inputs Logs Details" at bounding box center [988, 40] width 677 height 81
click at [1226, 50] on button "Details" at bounding box center [1237, 59] width 158 height 29
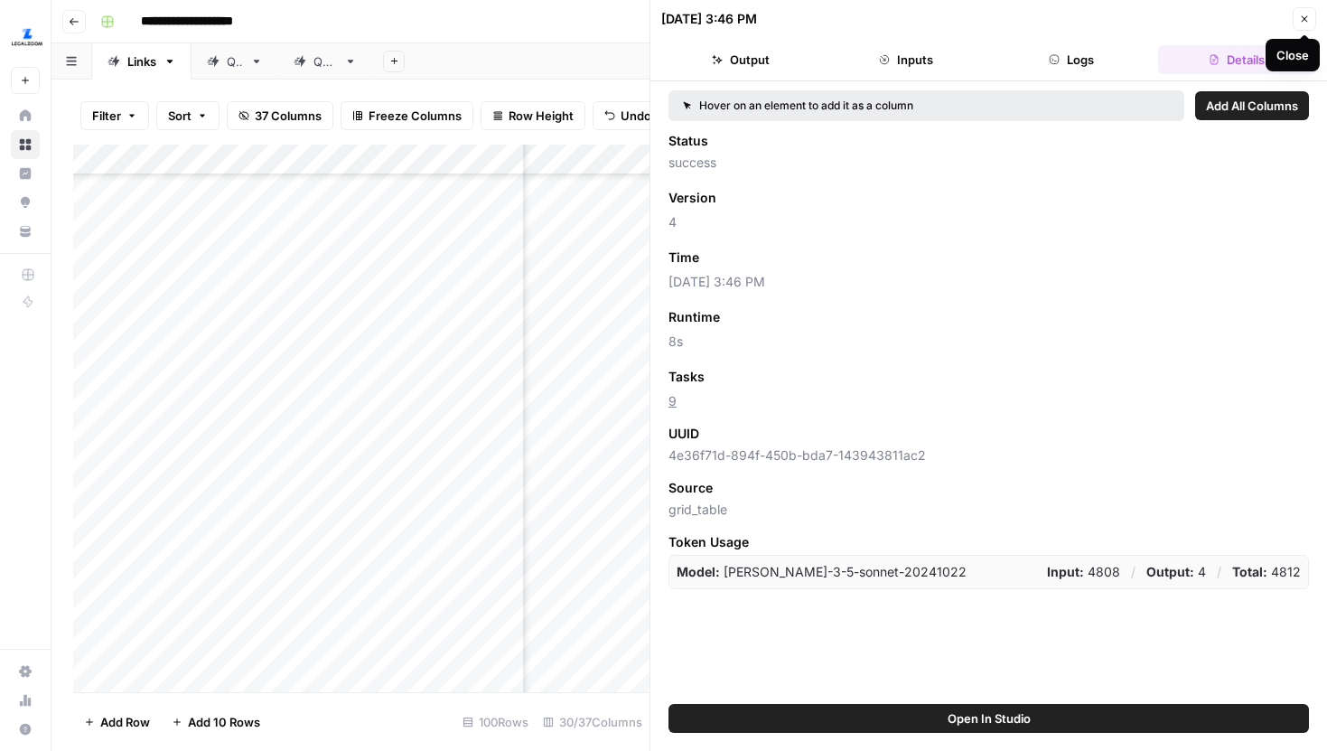
click at [1305, 14] on icon "button" at bounding box center [1304, 19] width 11 height 11
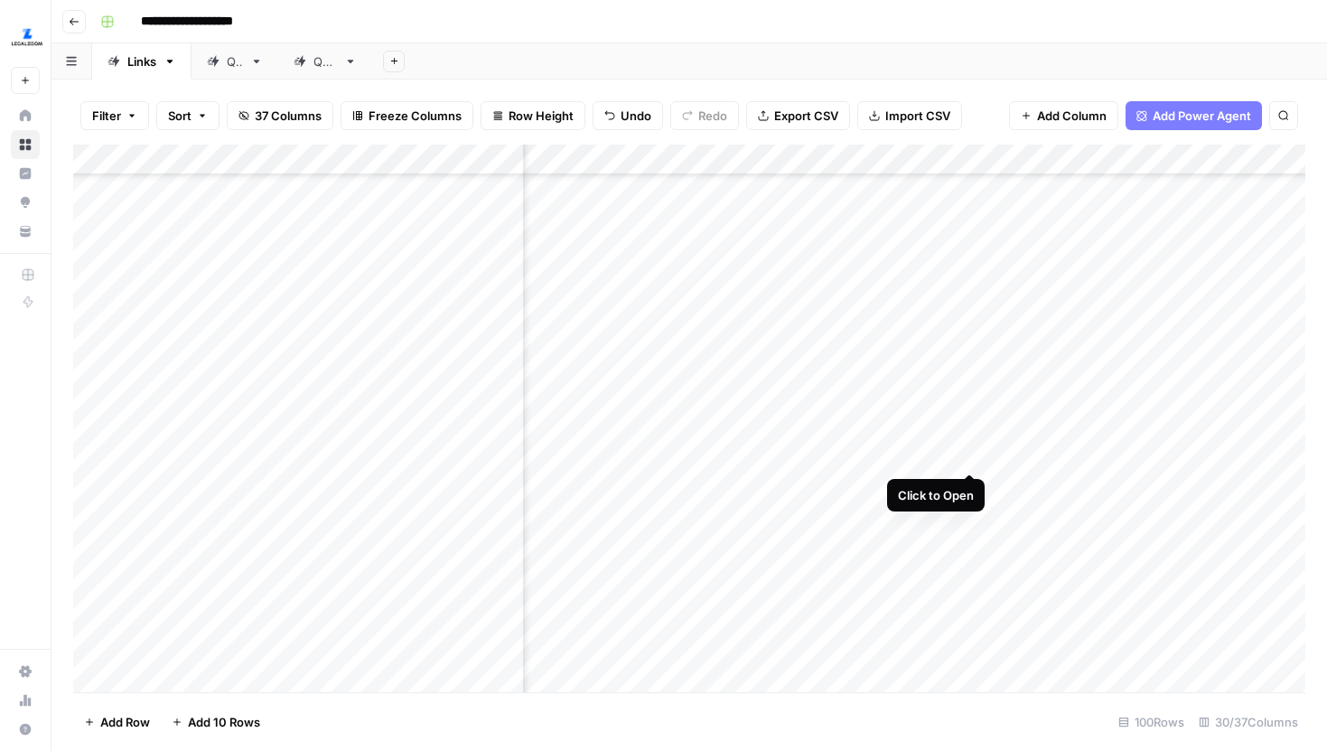
click at [975, 435] on div "Add Column" at bounding box center [689, 418] width 1232 height 547
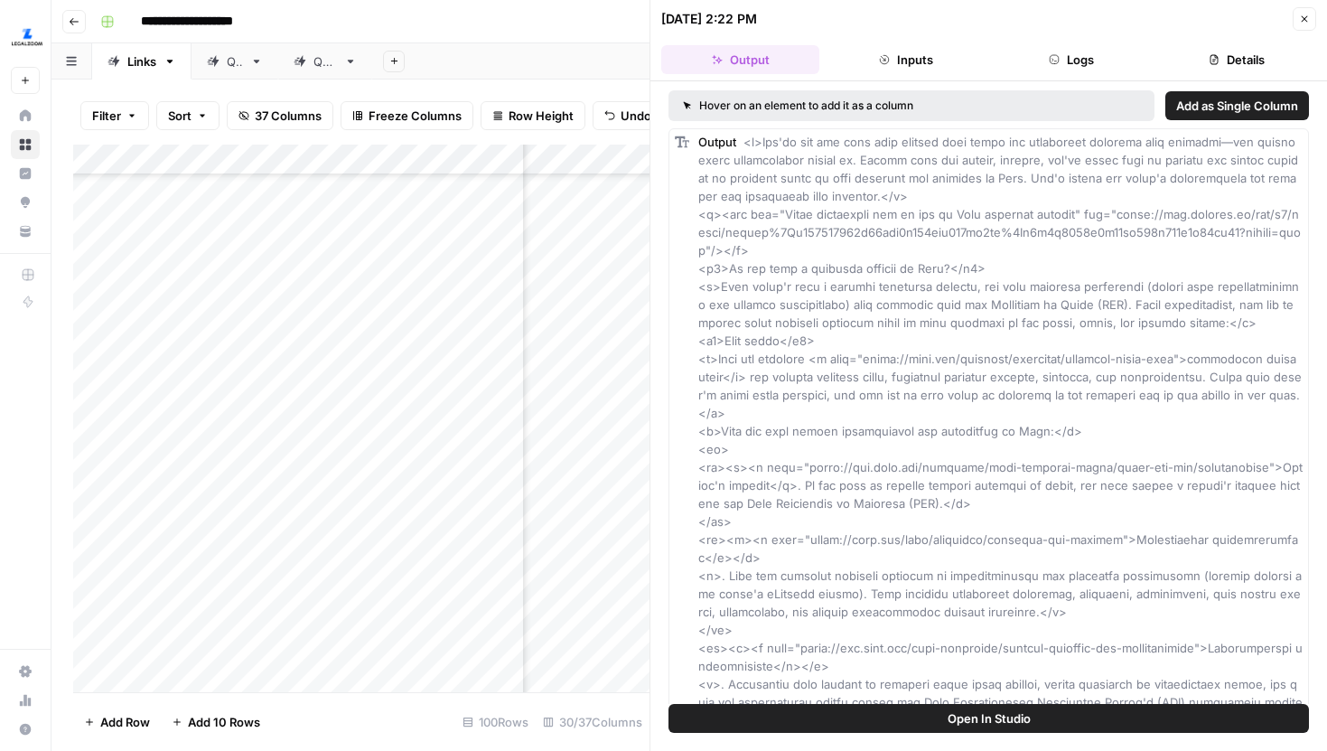
click at [1205, 49] on button "Details" at bounding box center [1237, 59] width 158 height 29
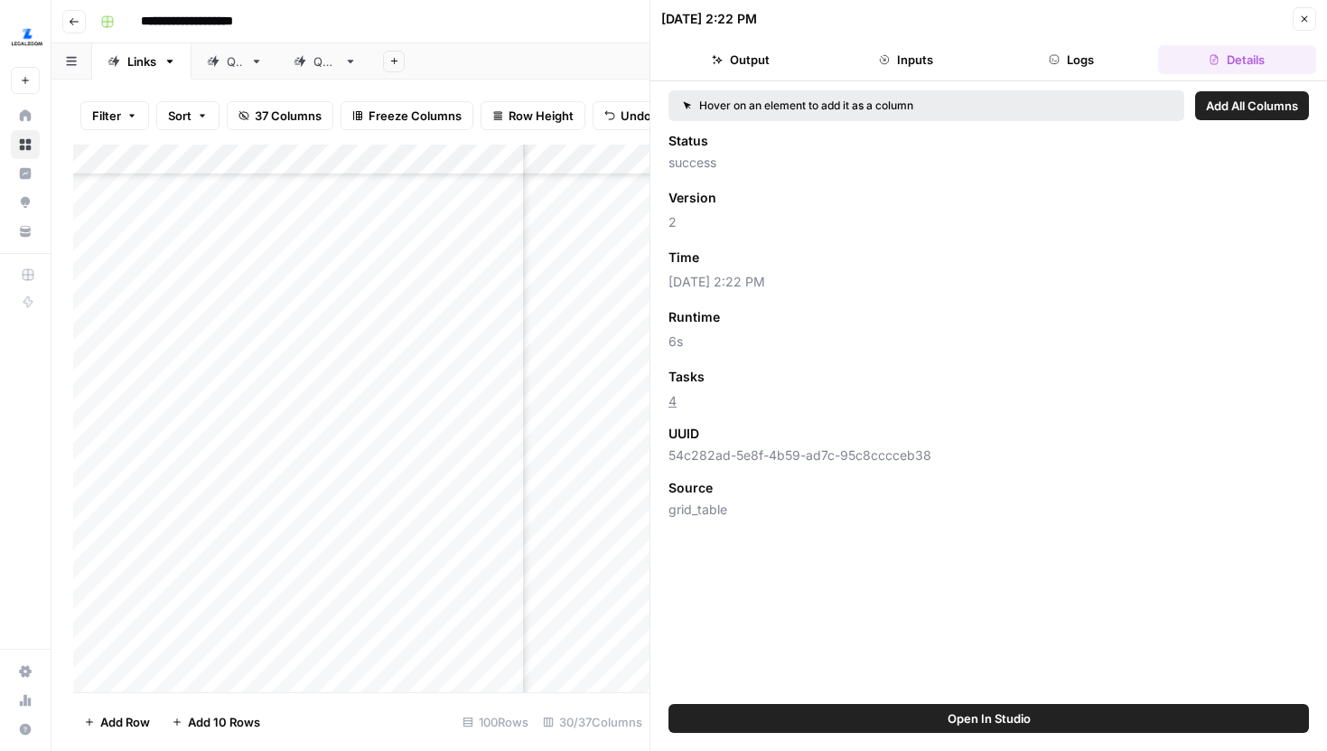
click at [1311, 15] on button "Close" at bounding box center [1304, 18] width 23 height 23
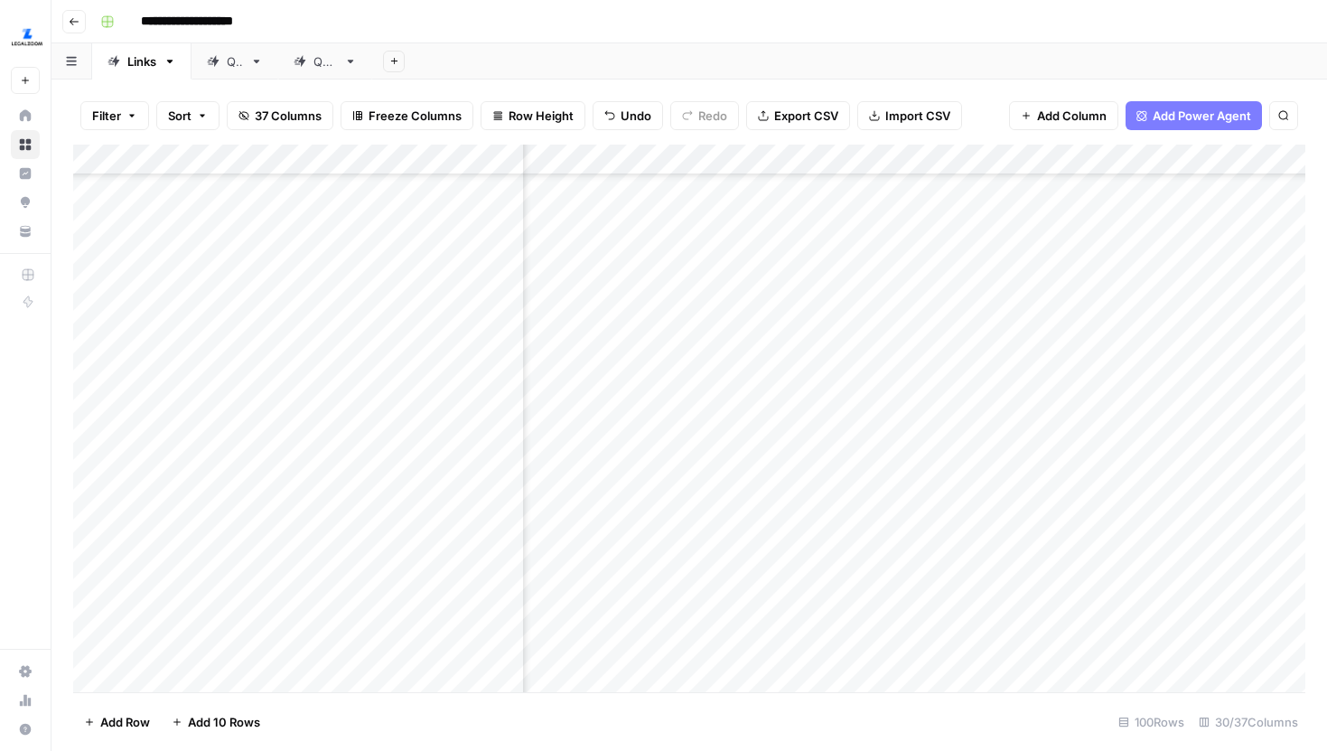
click at [994, 440] on div "Add Column" at bounding box center [689, 418] width 1232 height 547
click at [995, 491] on div "Add Column" at bounding box center [689, 418] width 1232 height 547
click at [992, 528] on div "Add Column" at bounding box center [689, 418] width 1232 height 547
click at [996, 579] on div "Add Column" at bounding box center [689, 418] width 1232 height 547
click at [996, 629] on div "Add Column" at bounding box center [689, 418] width 1232 height 547
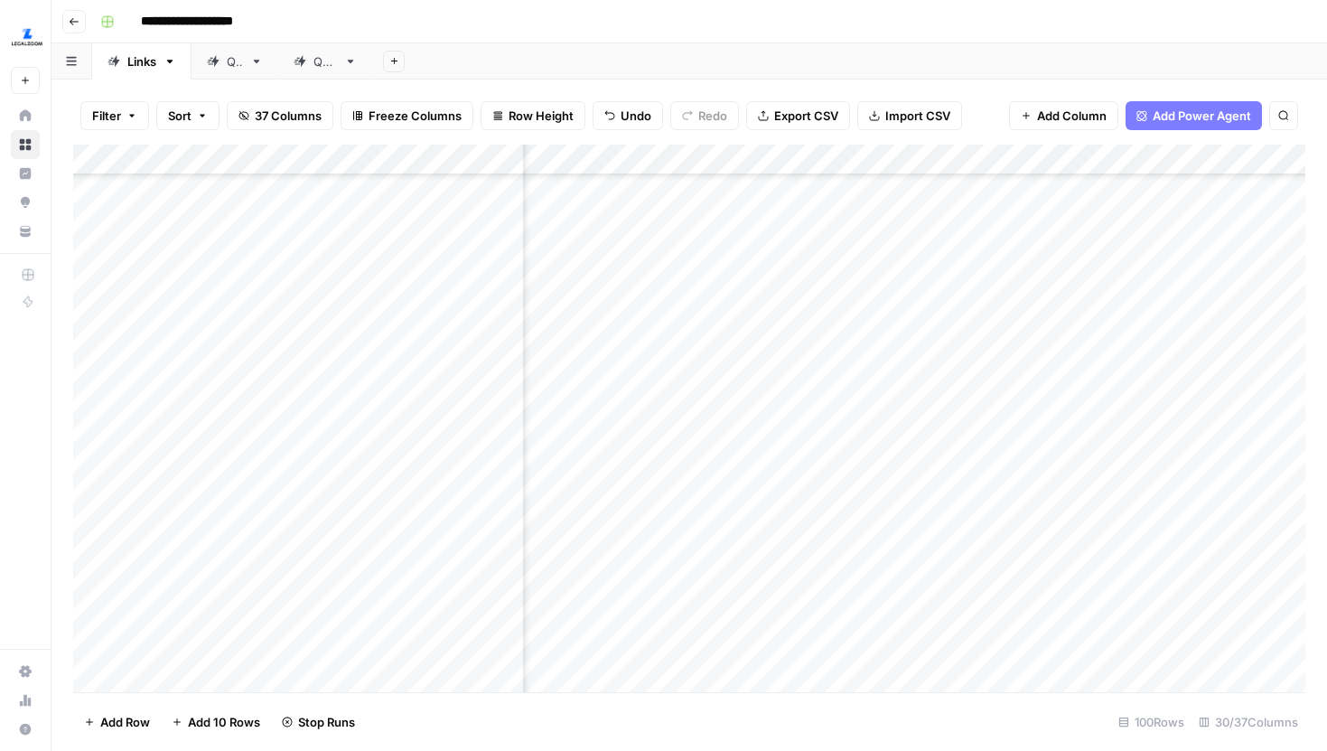
scroll to position [888, 3223]
click at [970, 472] on div "Add Column" at bounding box center [689, 418] width 1232 height 547
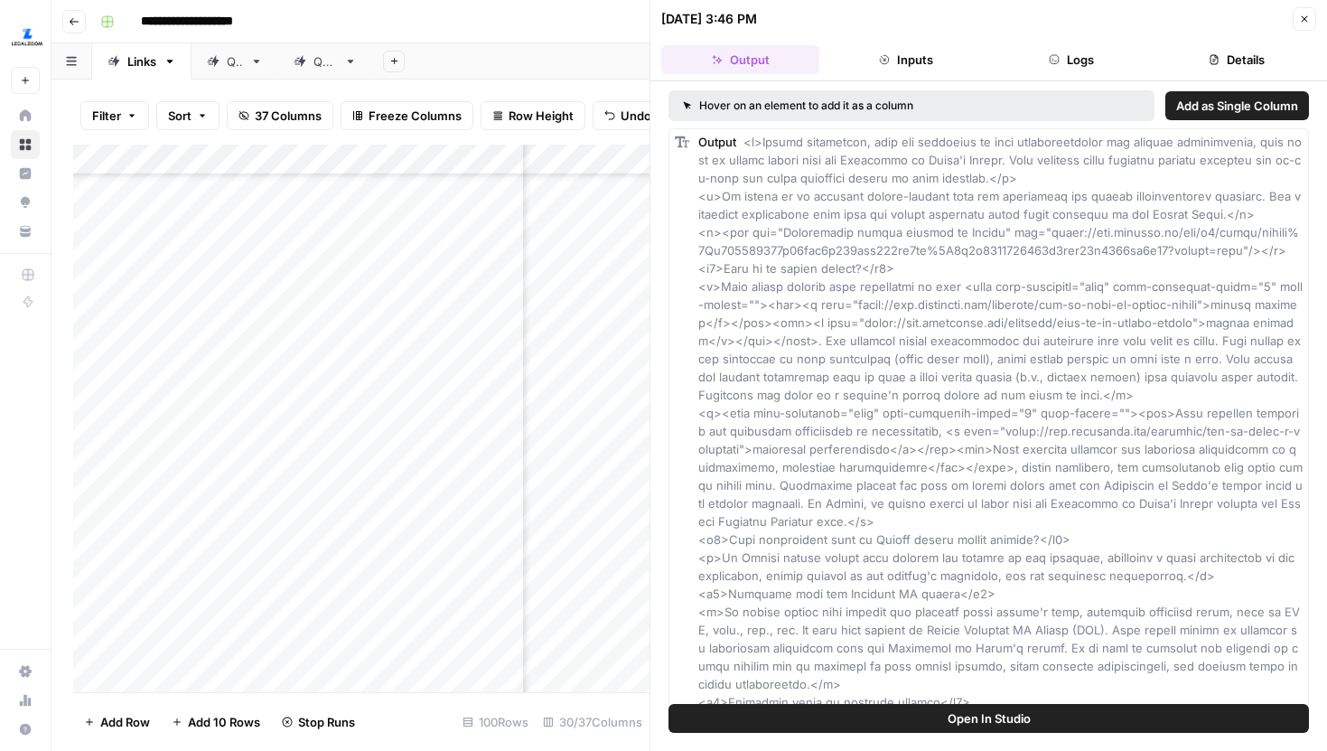
click at [1223, 56] on button "Details" at bounding box center [1237, 59] width 158 height 29
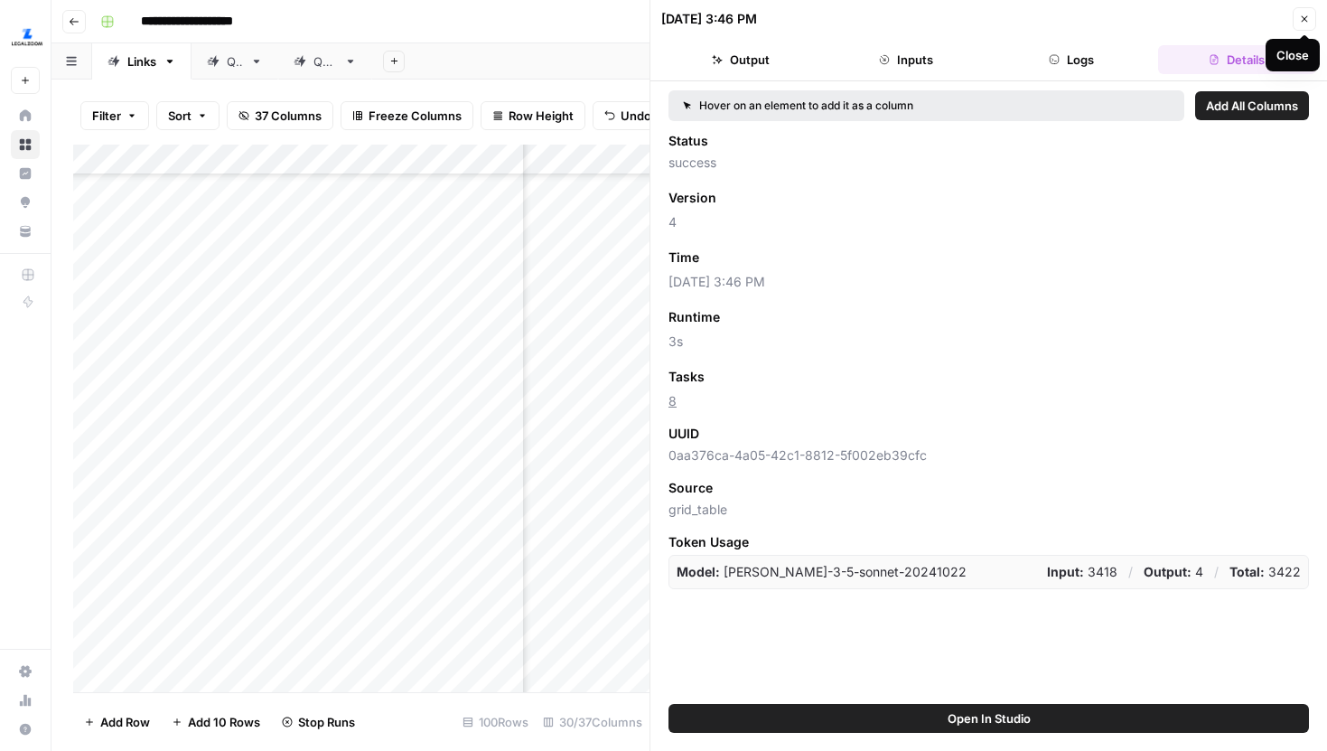
click at [1299, 12] on button "Close" at bounding box center [1304, 18] width 23 height 23
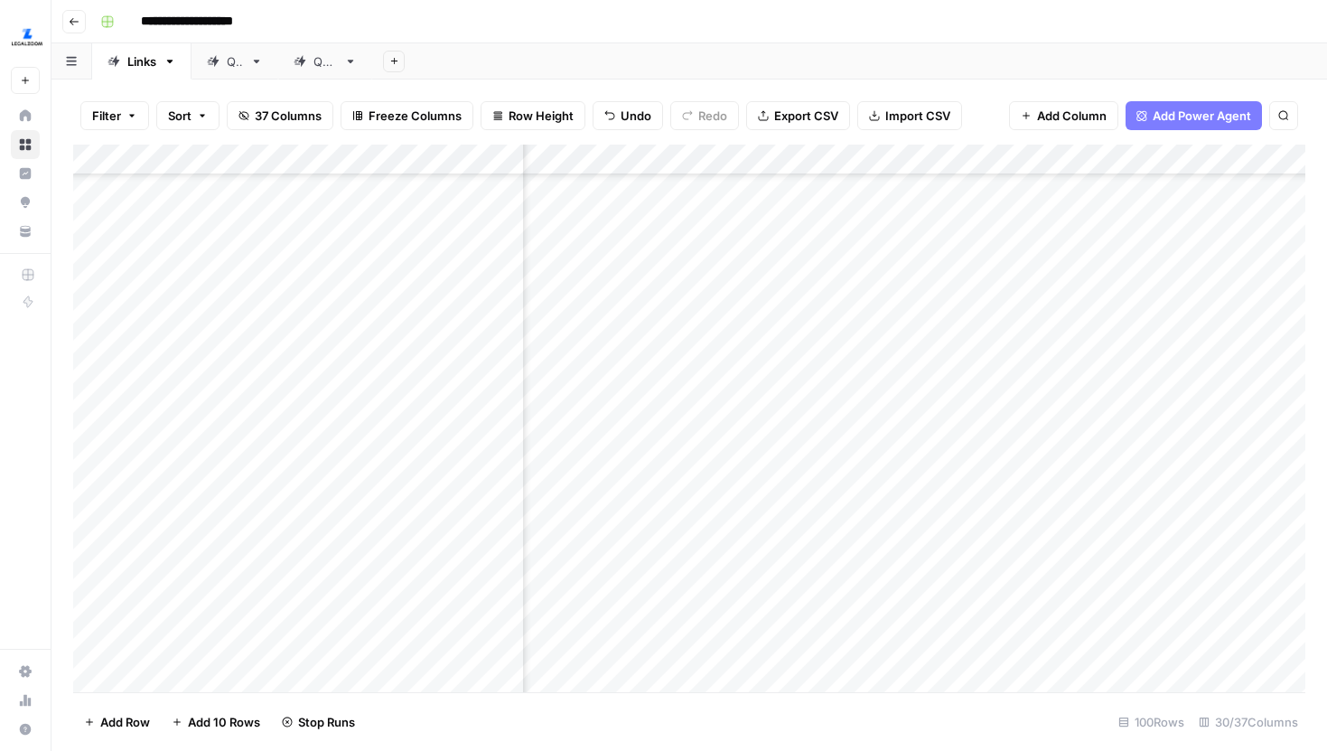
scroll to position [1085, 3223]
click at [970, 511] on div "Add Column" at bounding box center [689, 418] width 1232 height 547
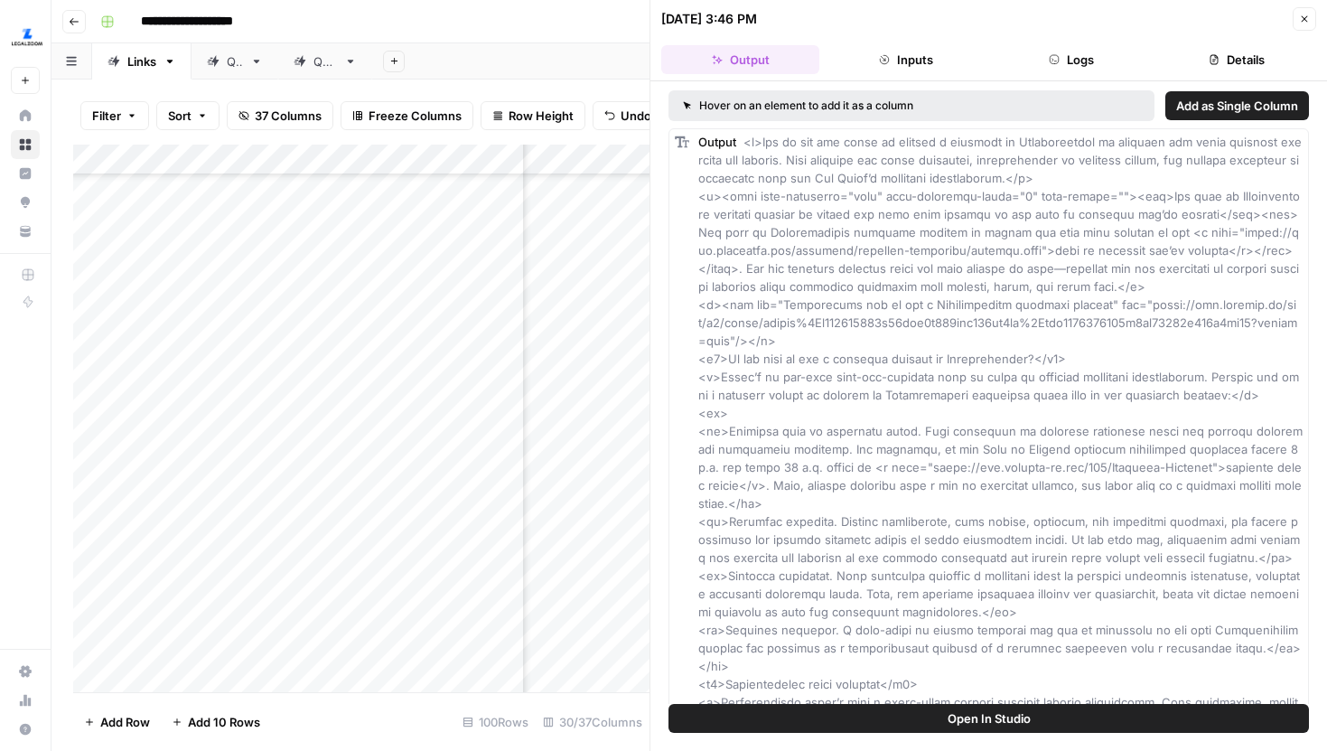
click at [1221, 45] on button "Details" at bounding box center [1237, 59] width 158 height 29
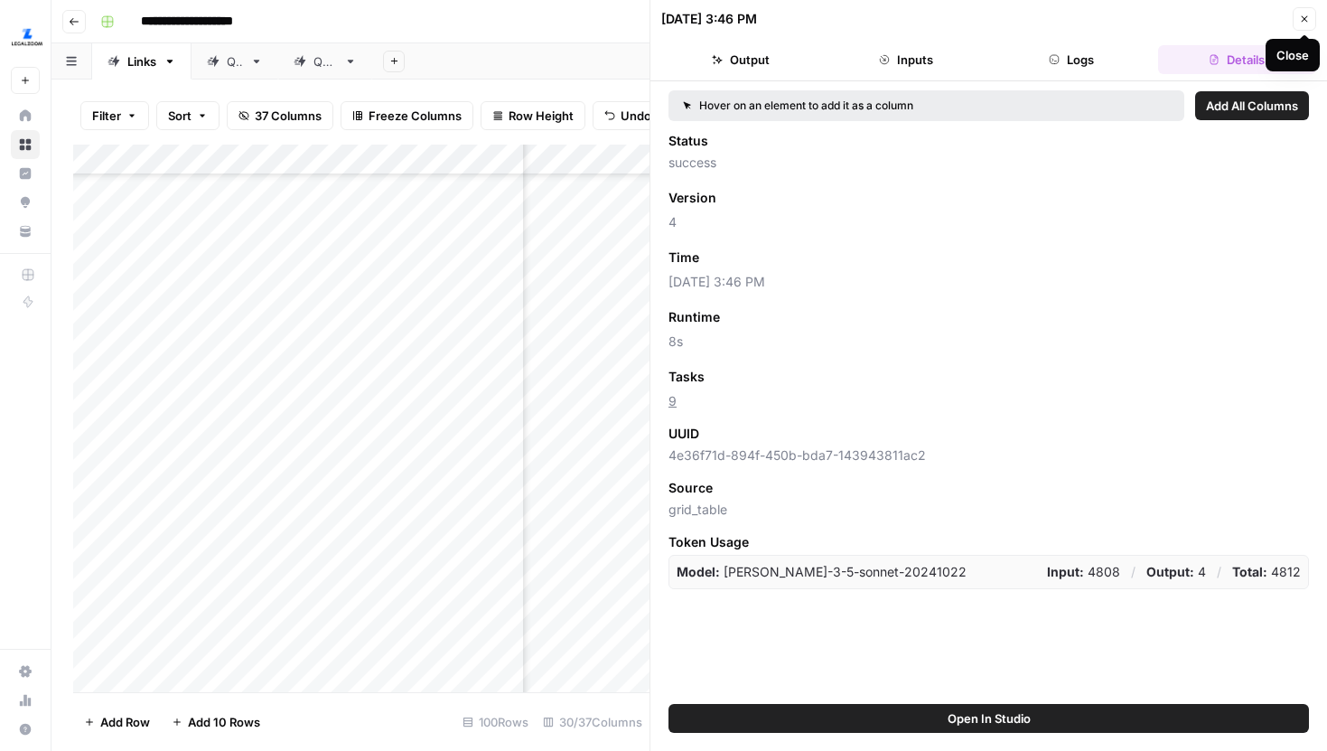
click at [1311, 14] on button "Close" at bounding box center [1304, 18] width 23 height 23
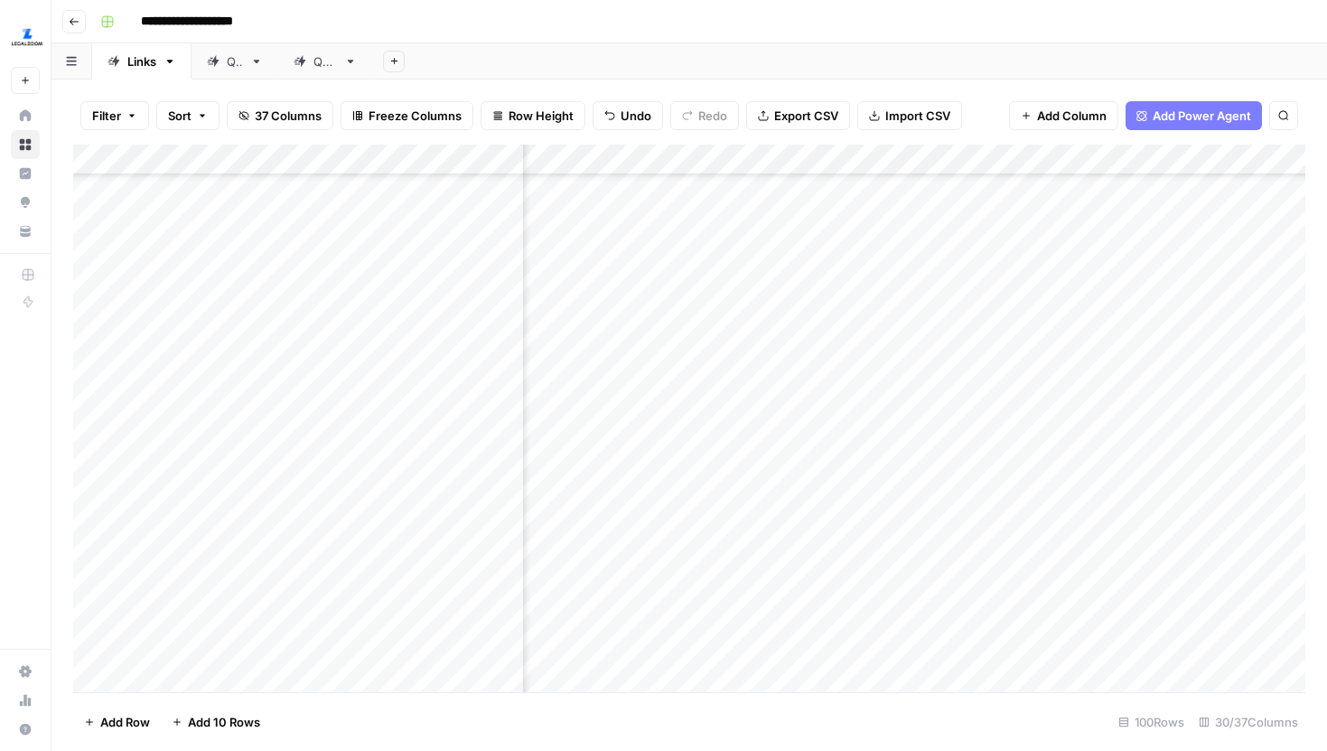
scroll to position [1217, 3272]
click at [919, 613] on div "Add Column" at bounding box center [689, 418] width 1232 height 547
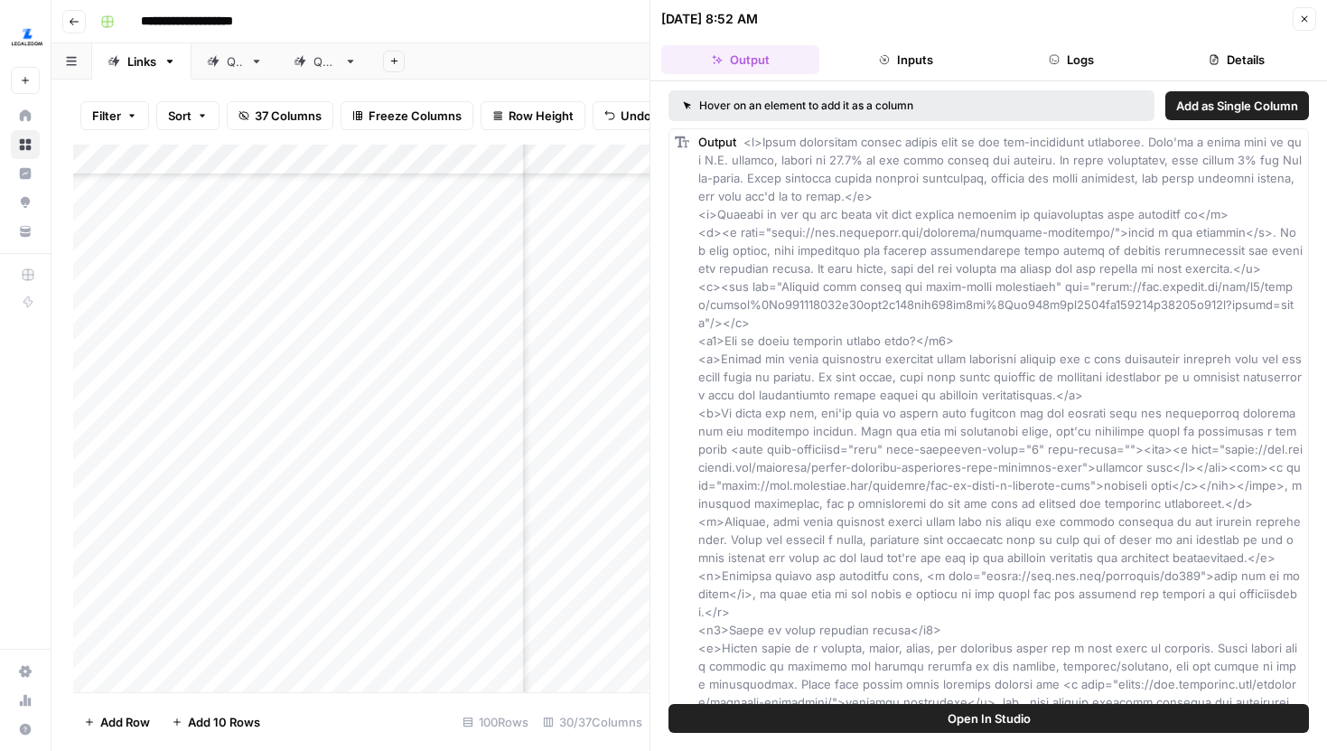
click at [1227, 70] on button "Details" at bounding box center [1237, 59] width 158 height 29
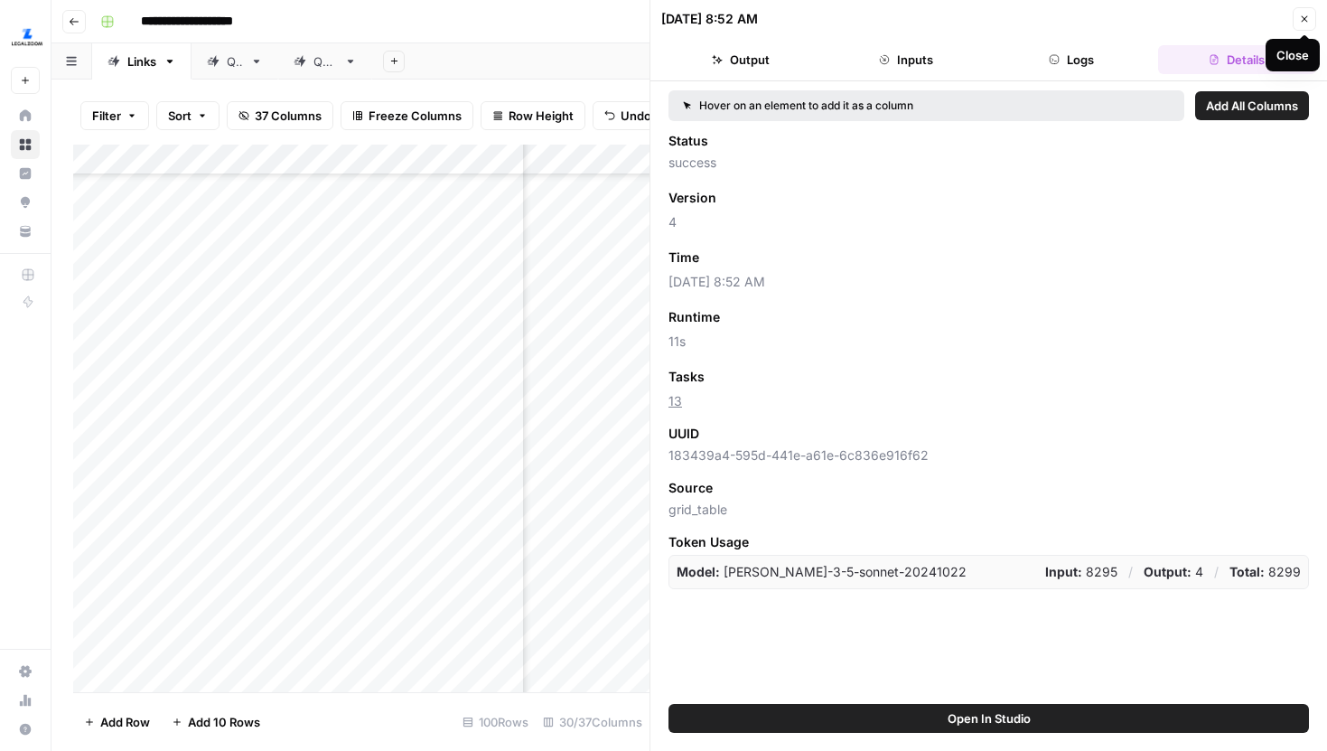
click at [1306, 15] on icon "button" at bounding box center [1304, 19] width 11 height 11
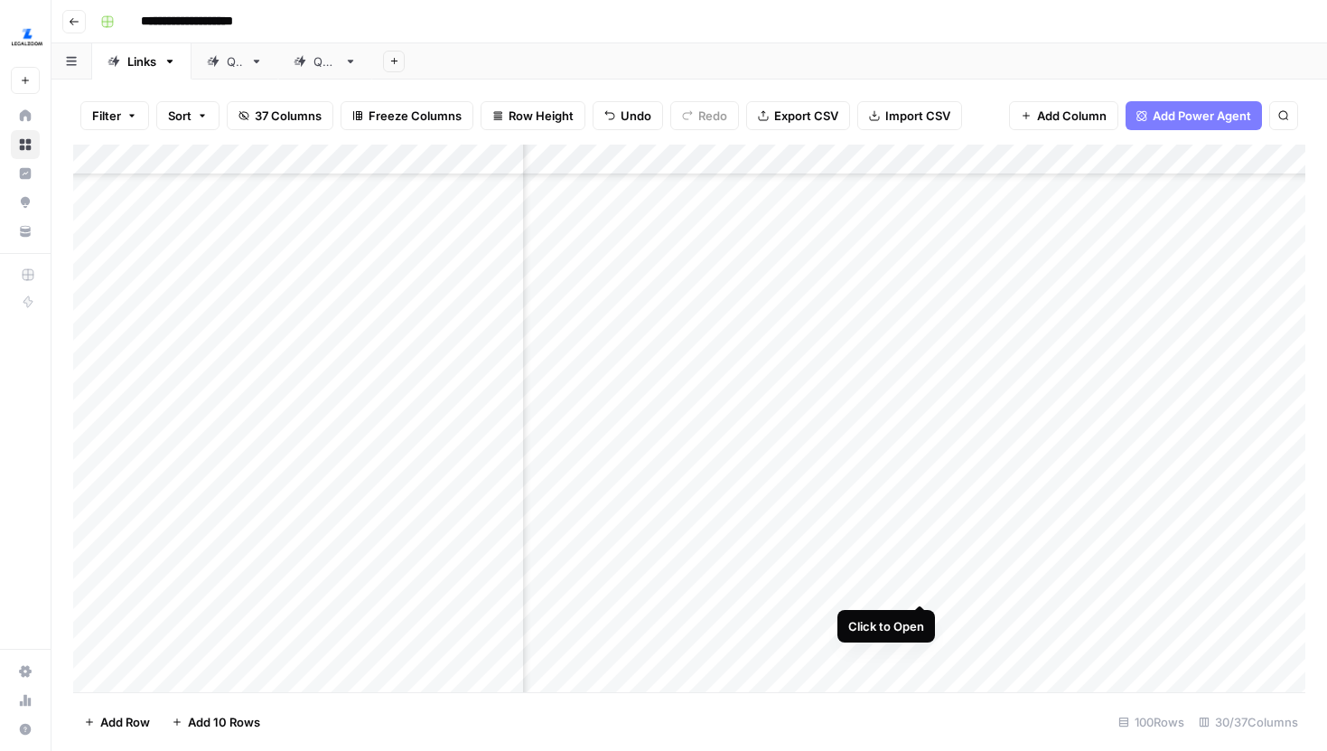
click at [921, 566] on div "Add Column" at bounding box center [689, 418] width 1232 height 547
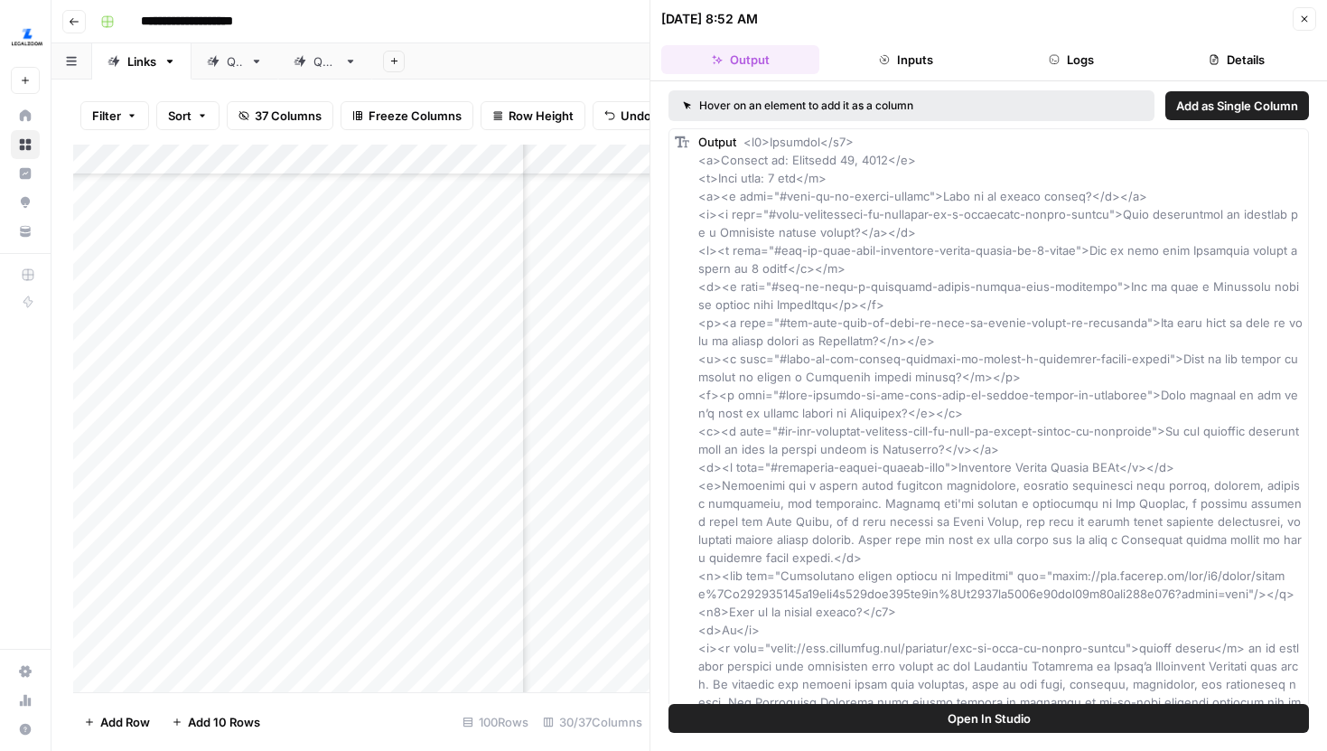
click at [1299, 14] on icon "button" at bounding box center [1304, 19] width 11 height 11
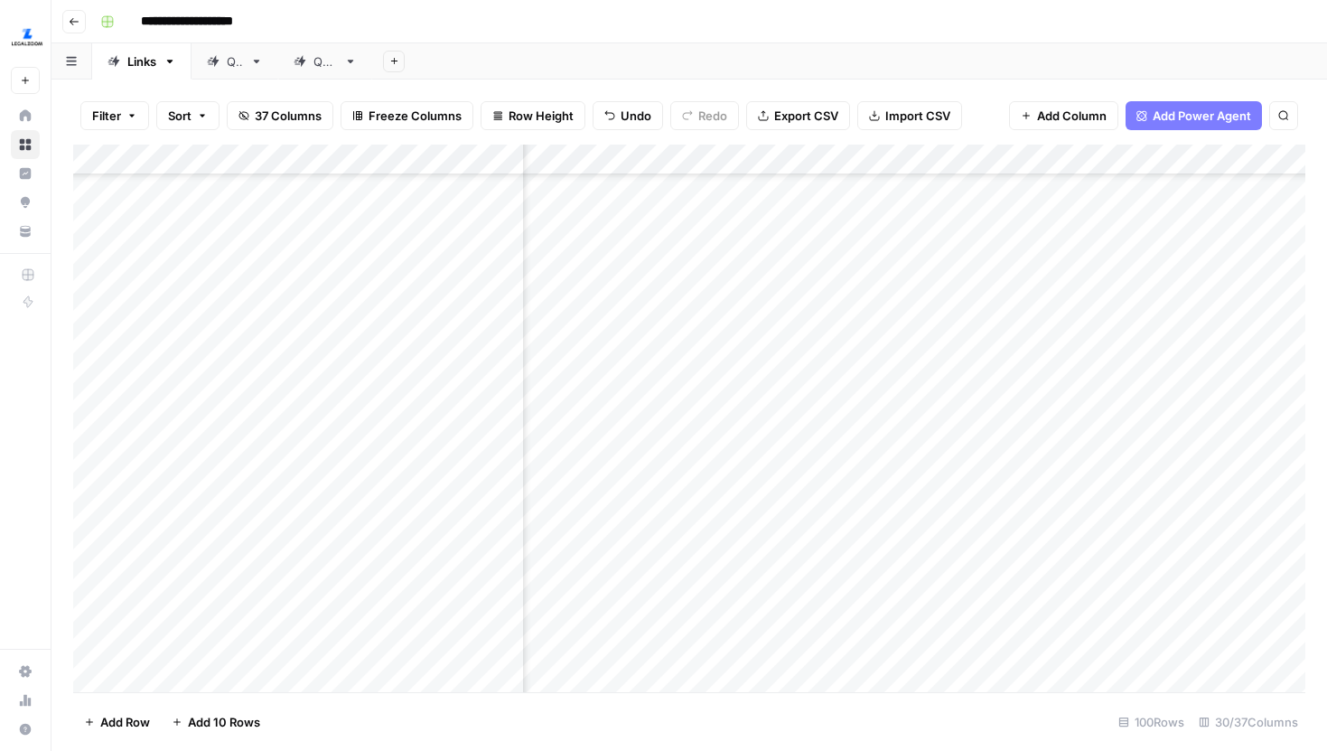
scroll to position [899, 3272]
click at [919, 463] on div "Add Column" at bounding box center [689, 418] width 1232 height 547
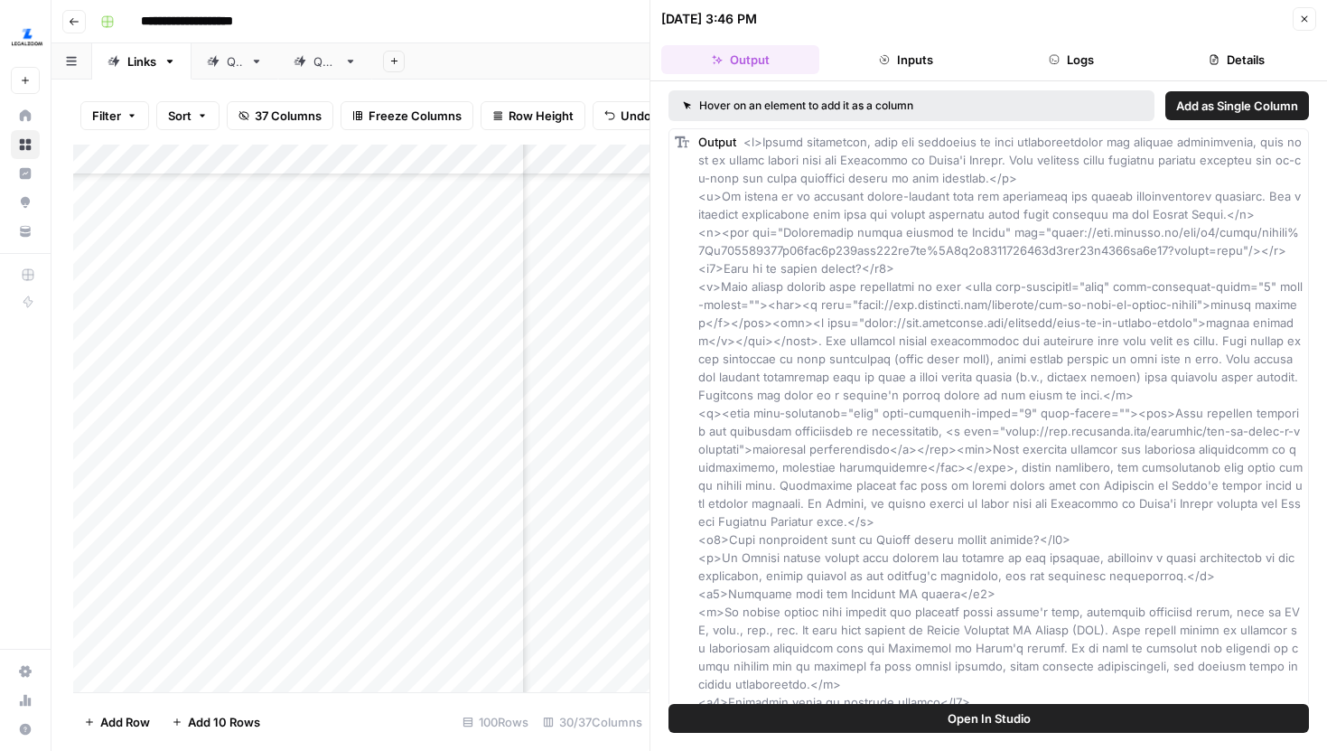
click at [1189, 49] on button "Details" at bounding box center [1237, 59] width 158 height 29
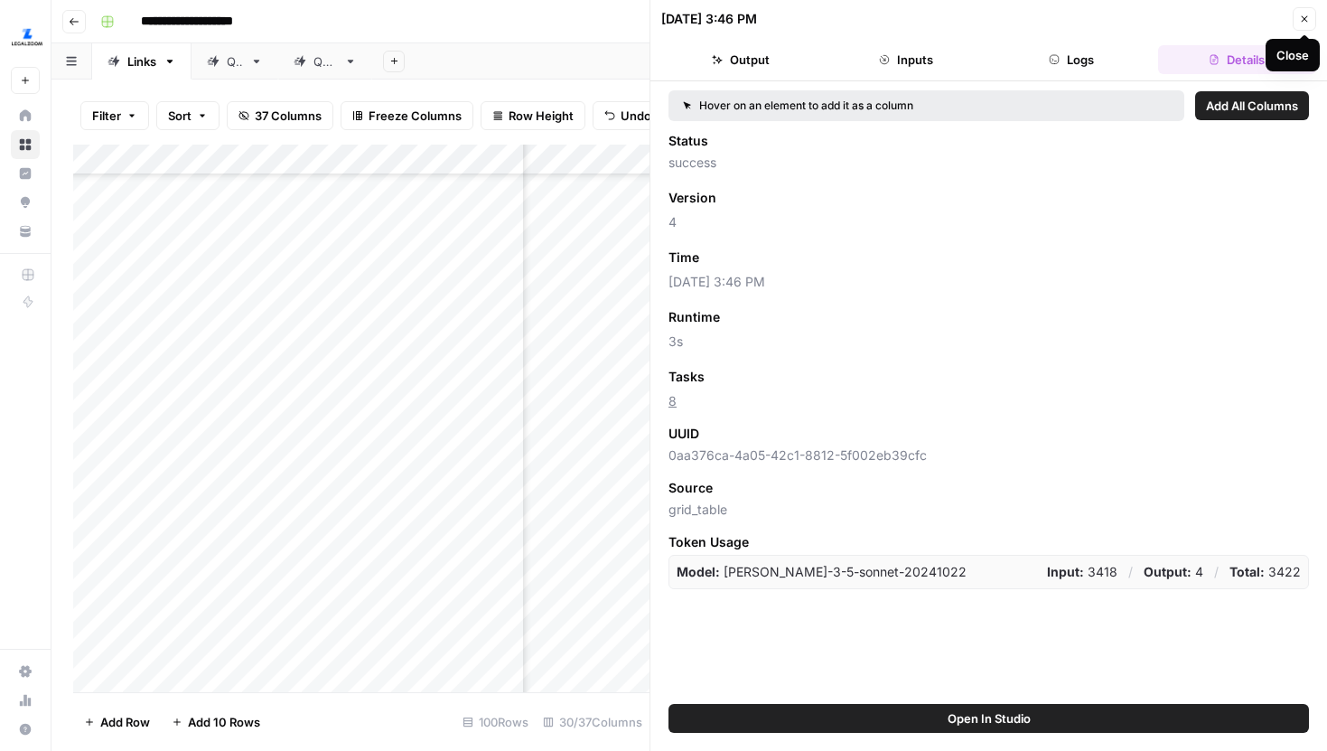
click at [1294, 14] on button "Close" at bounding box center [1304, 18] width 23 height 23
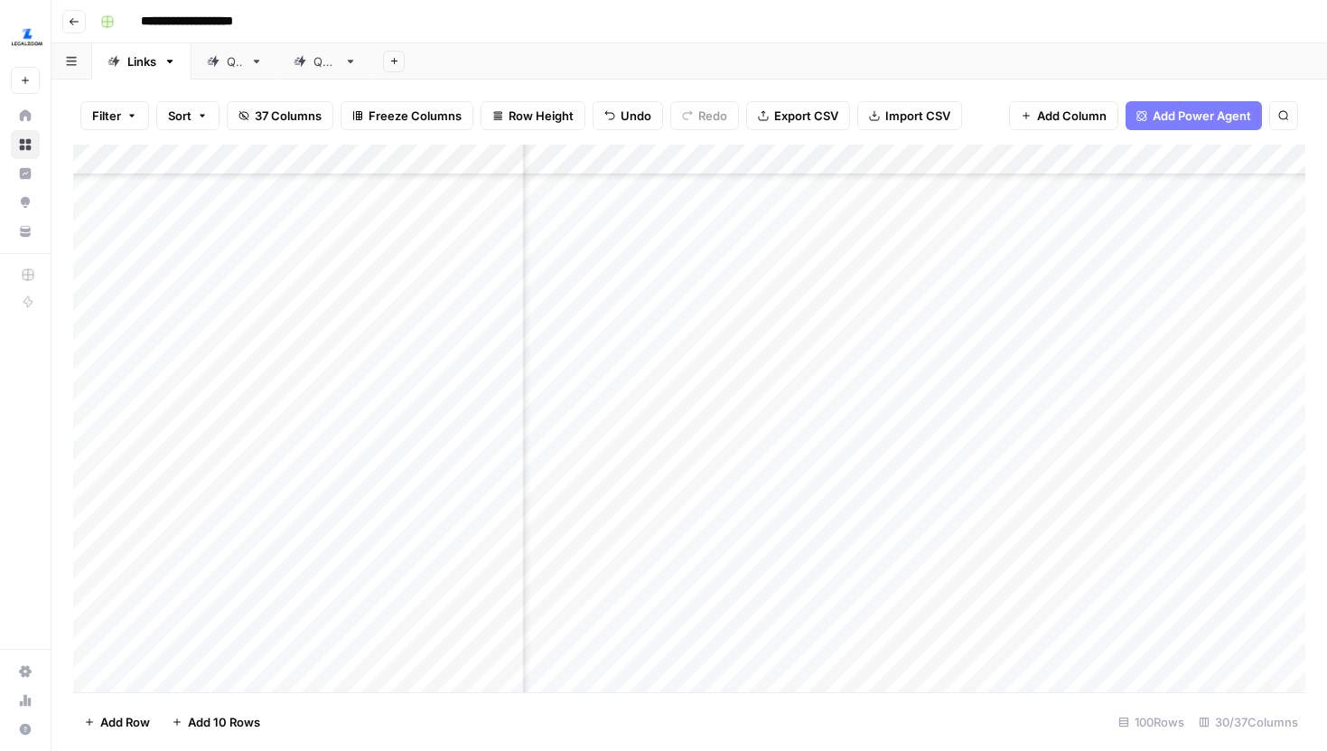
scroll to position [0, 3329]
click at [259, 119] on span "37 Columns" at bounding box center [288, 116] width 67 height 18
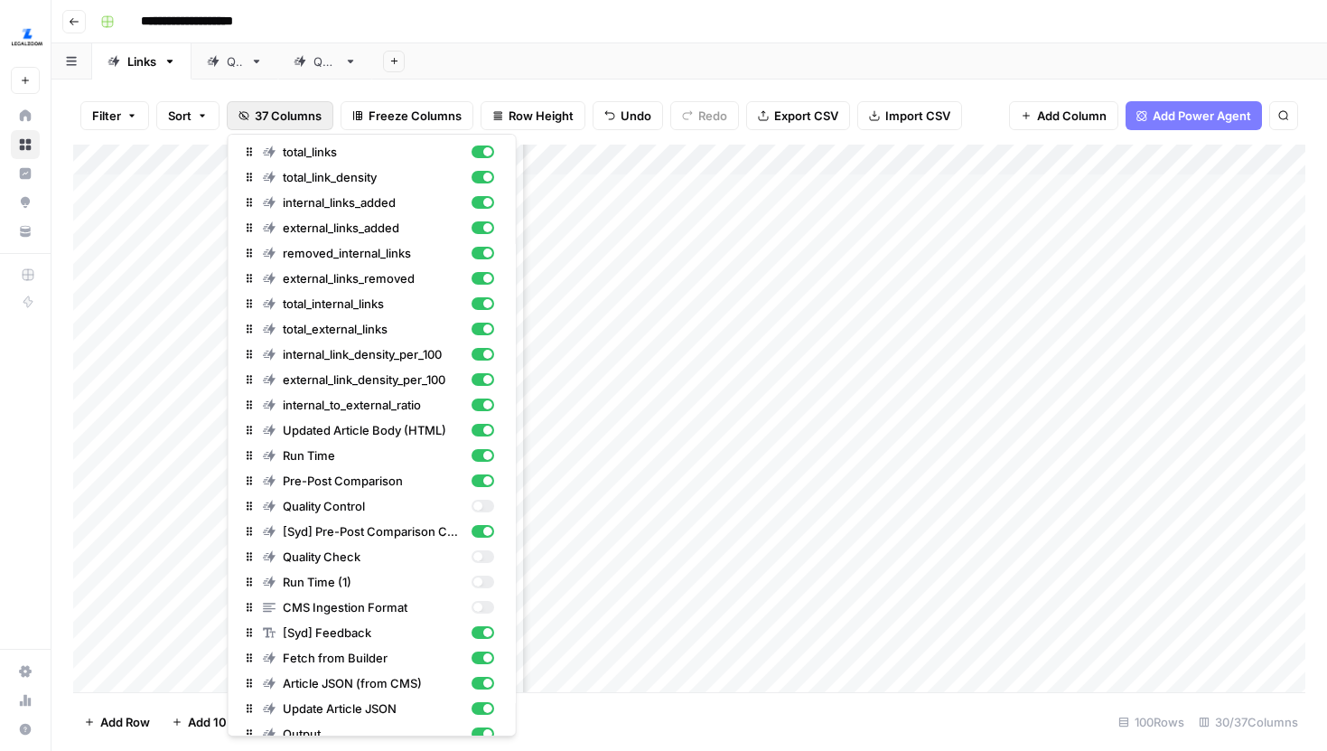
scroll to position [394, 0]
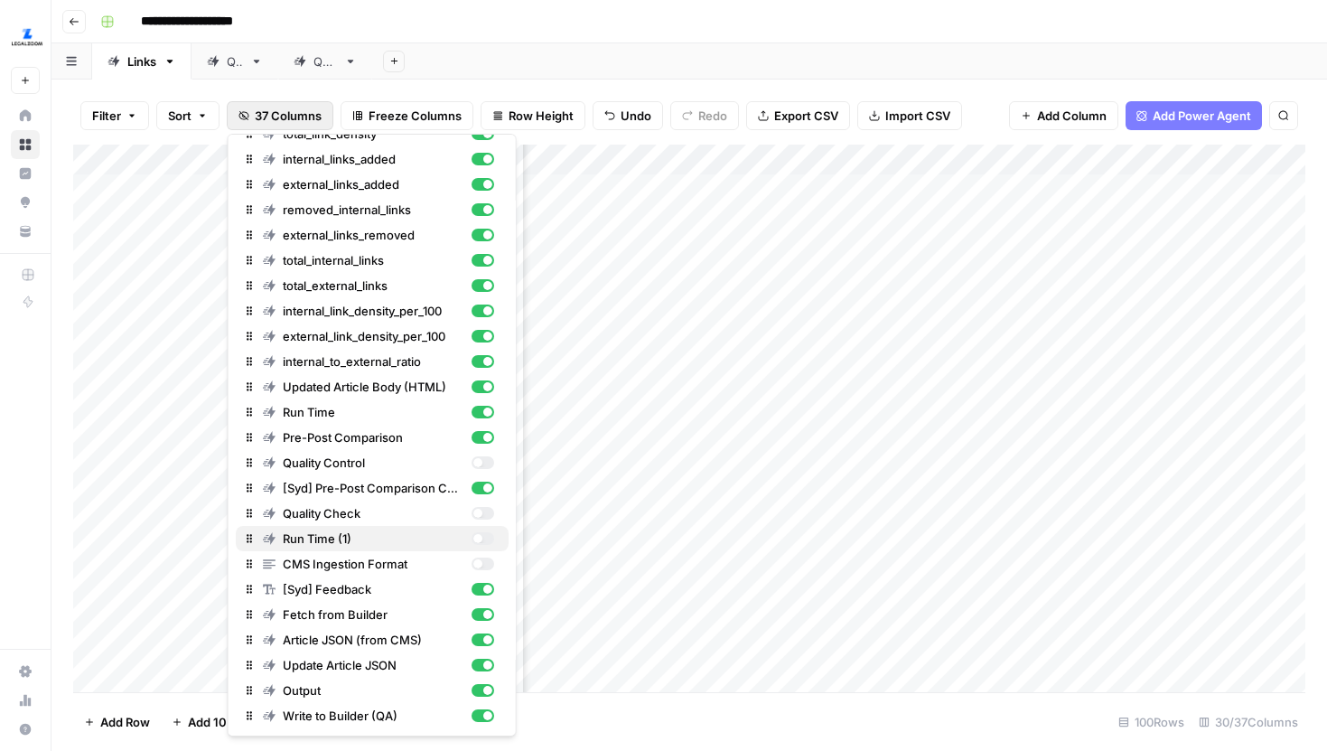
click at [478, 542] on div "button" at bounding box center [476, 538] width 9 height 9
click at [480, 538] on div "button" at bounding box center [482, 538] width 23 height 13
click at [484, 536] on div "button" at bounding box center [482, 538] width 23 height 13
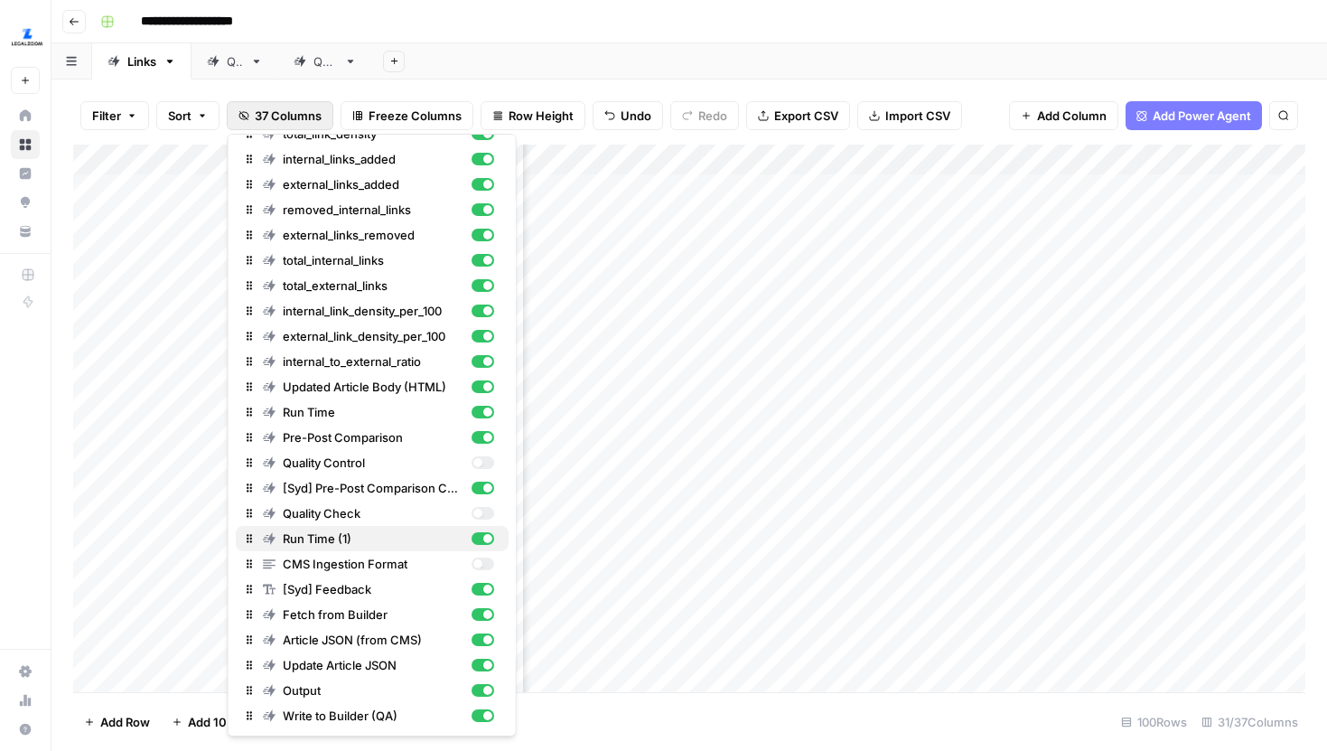
click at [485, 542] on div "button" at bounding box center [482, 538] width 23 height 13
click at [725, 190] on div "Add Column" at bounding box center [689, 418] width 1232 height 547
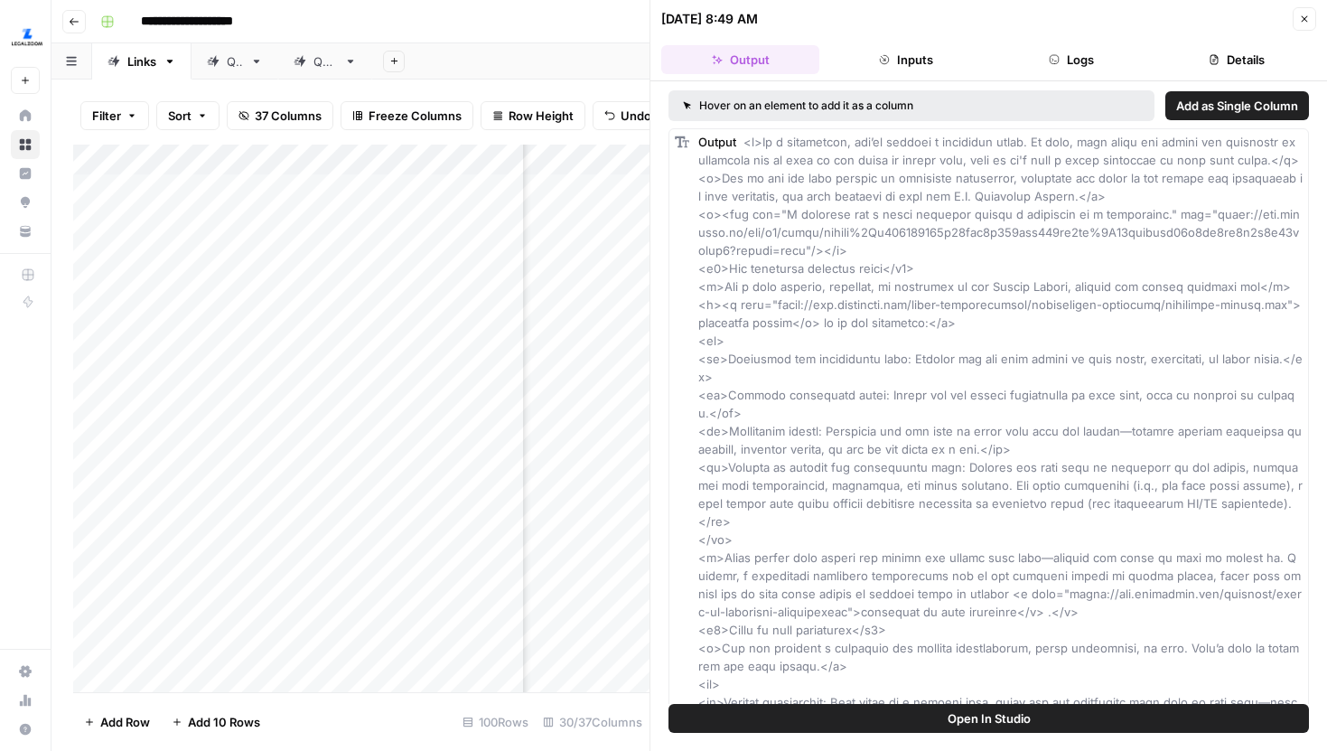
click at [1196, 55] on button "Details" at bounding box center [1237, 59] width 158 height 29
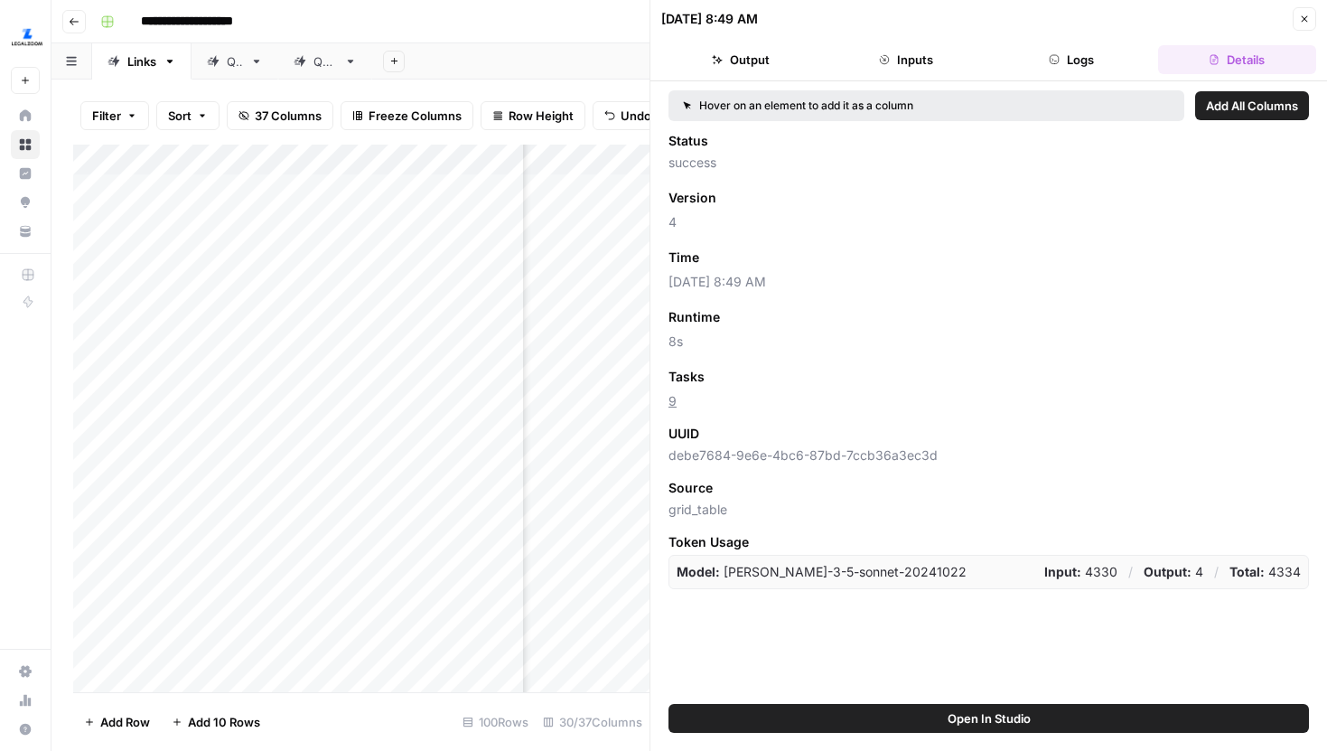
click at [741, 262] on span "Add as Column" at bounding box center [753, 257] width 79 height 16
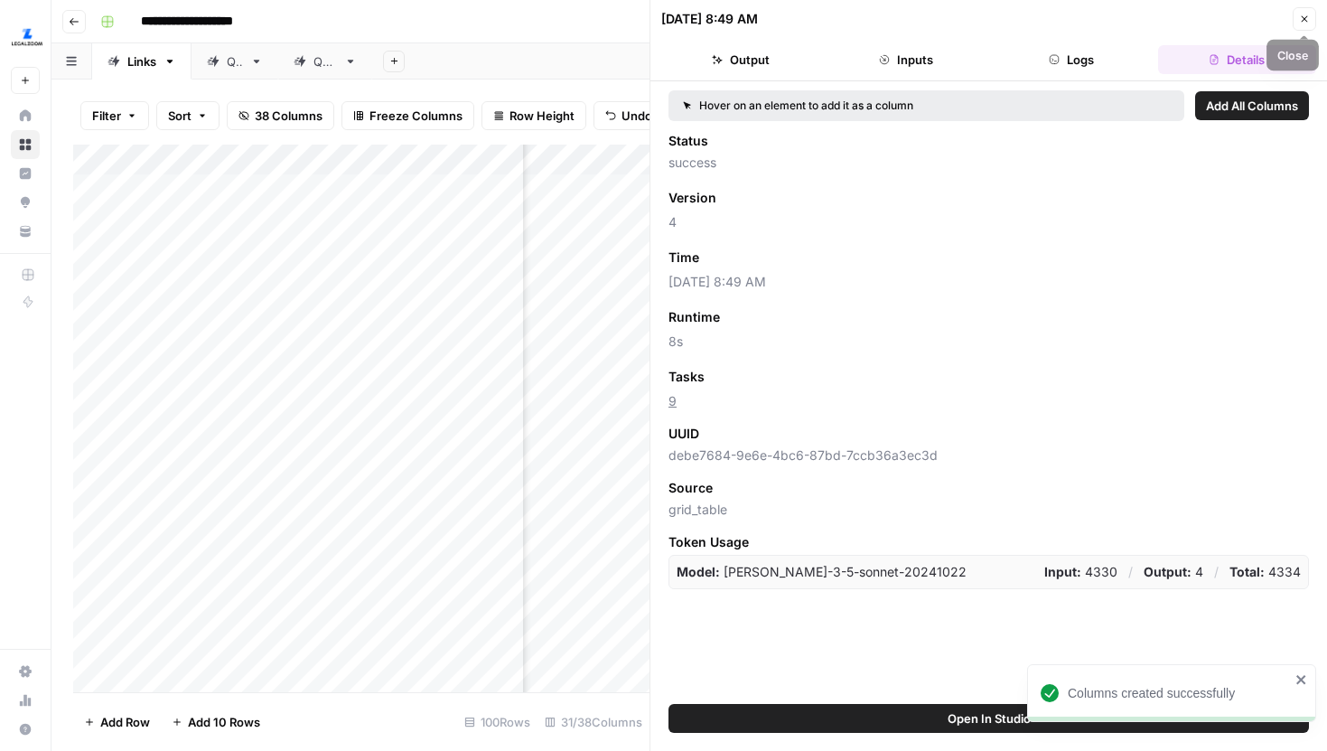
click at [1303, 14] on icon "button" at bounding box center [1304, 19] width 11 height 11
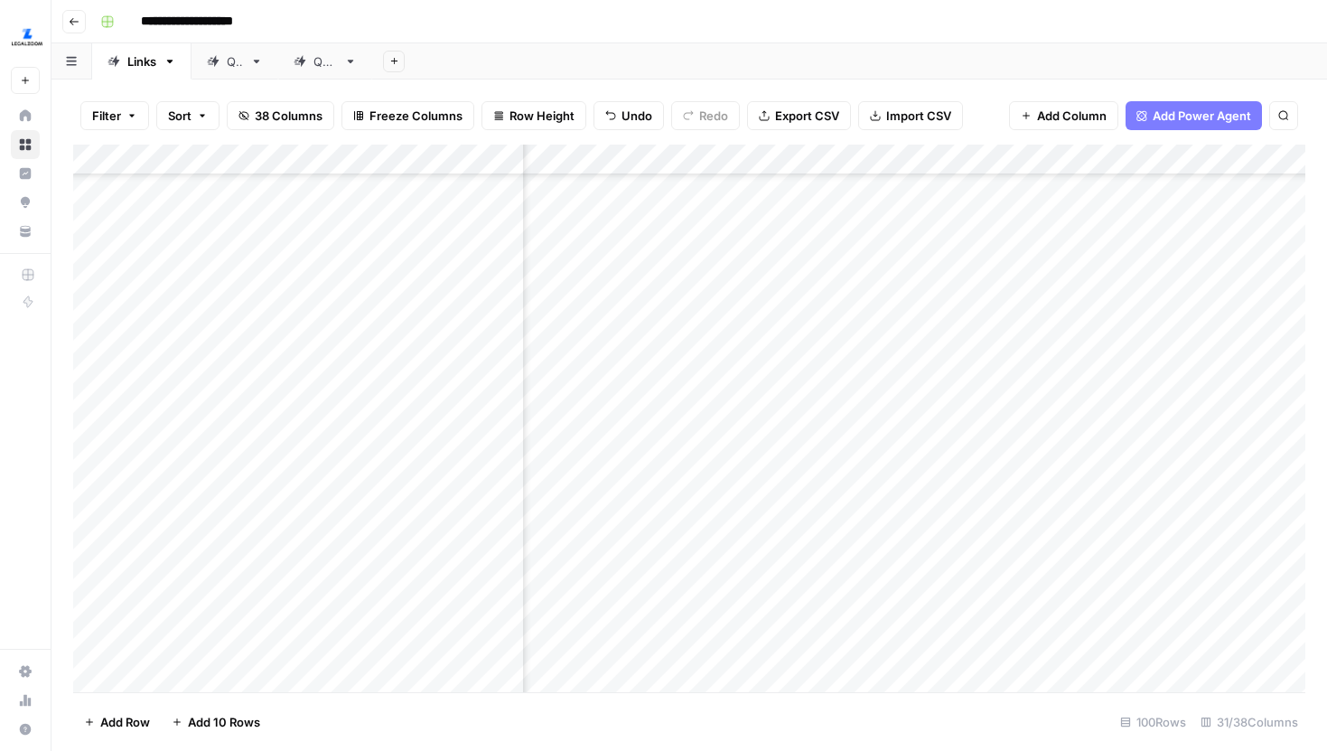
scroll to position [1223, 3343]
click at [1038, 154] on div "Add Column" at bounding box center [689, 418] width 1232 height 547
click at [985, 308] on span "Remove Column" at bounding box center [1005, 312] width 158 height 18
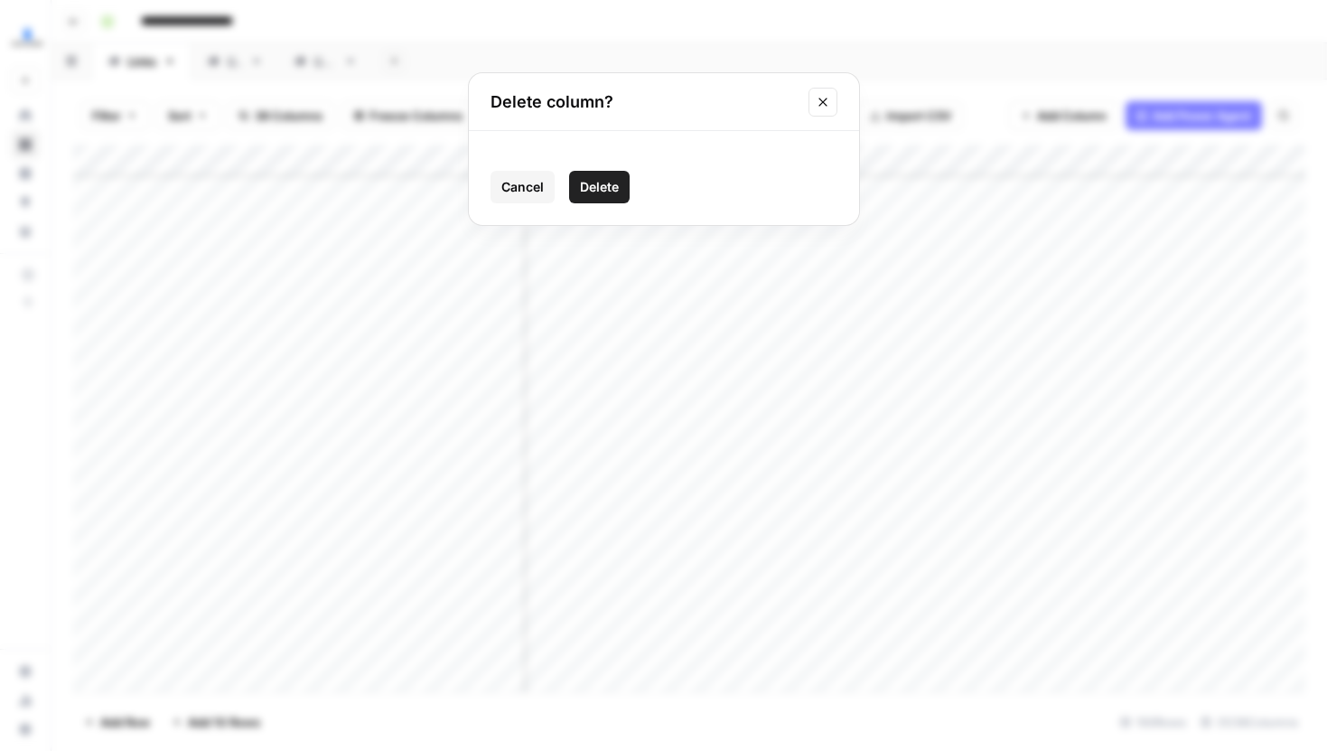
click at [594, 192] on span "Delete" at bounding box center [599, 187] width 39 height 18
